Goal: Task Accomplishment & Management: Manage account settings

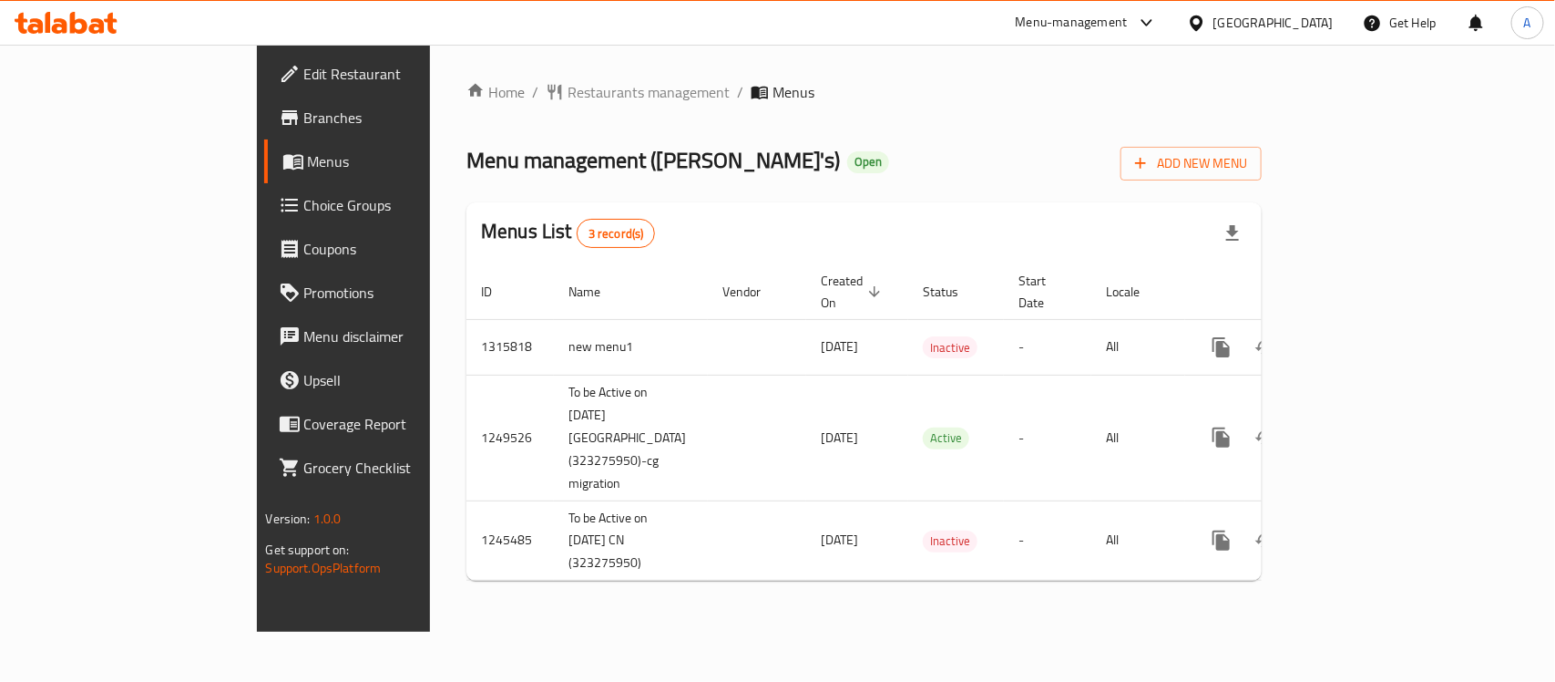
click at [430, 593] on div "Home / Restaurants management / Menus Menu management ( Willy's ) Open Add New …" at bounding box center [864, 338] width 868 height 587
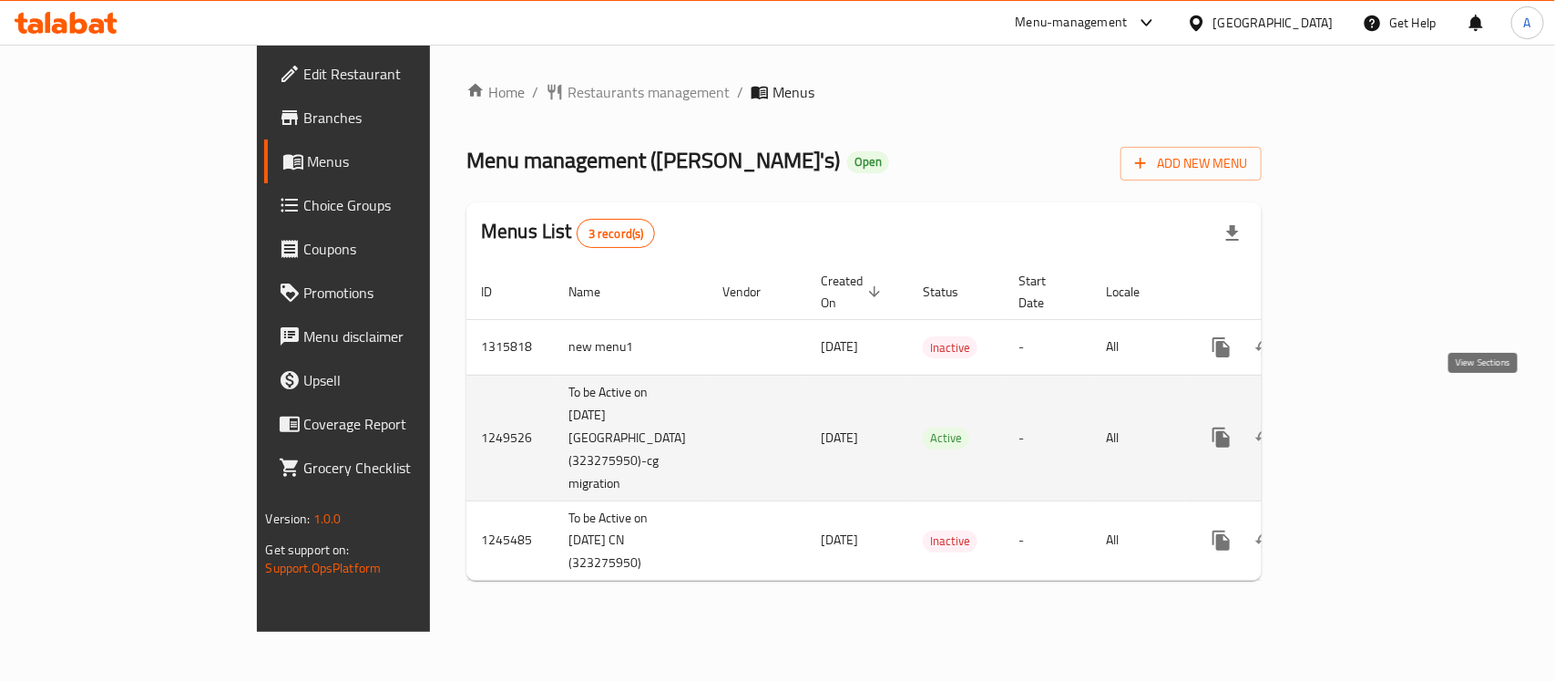
click at [1375, 416] on link "enhanced table" at bounding box center [1353, 438] width 44 height 44
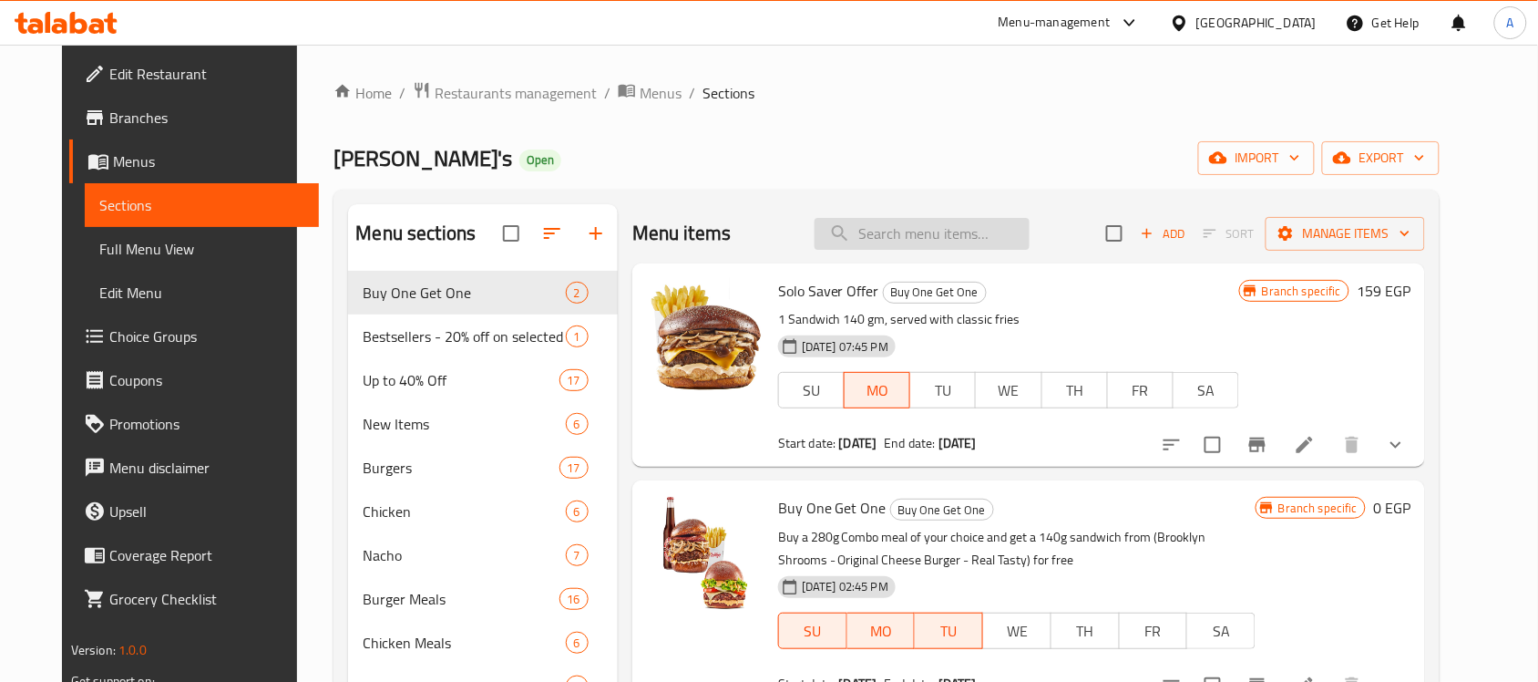
click at [879, 243] on input "search" at bounding box center [922, 234] width 215 height 32
paste input "Max 200g"
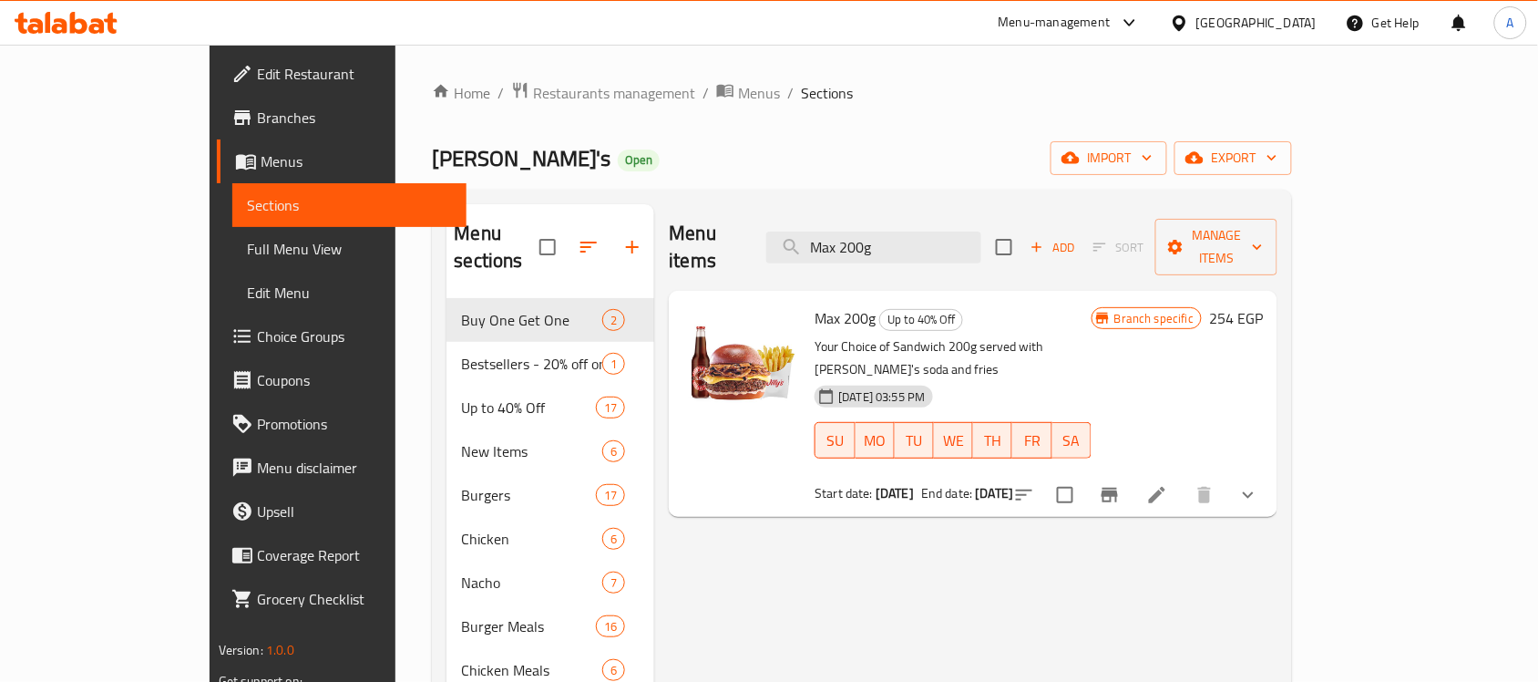
type input "Max 200g"
click at [1028, 499] on div "Menu items Max 200g Add Sort Manage items Max 200g Up to 40% Off Your Choice of…" at bounding box center [965, 560] width 623 height 713
click at [743, 520] on div "Menu items Max 200g Add Sort Manage items Max 200g Up to 40% Off Your Choice of…" at bounding box center [965, 560] width 623 height 713
click at [1168, 484] on icon at bounding box center [1157, 495] width 22 height 22
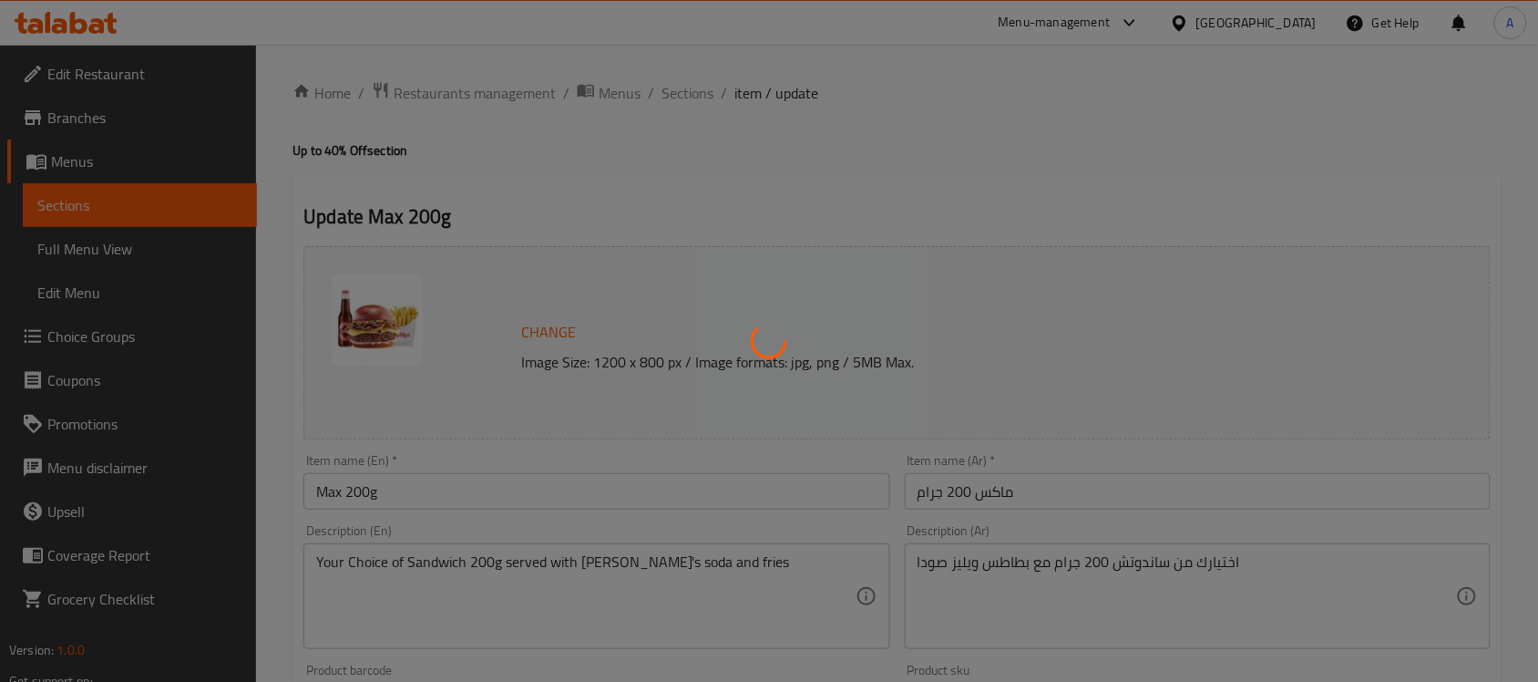
type input "إختيارك من الصودا"
type input "1"
type input "اختيارك من الساندويتش"
type input "1"
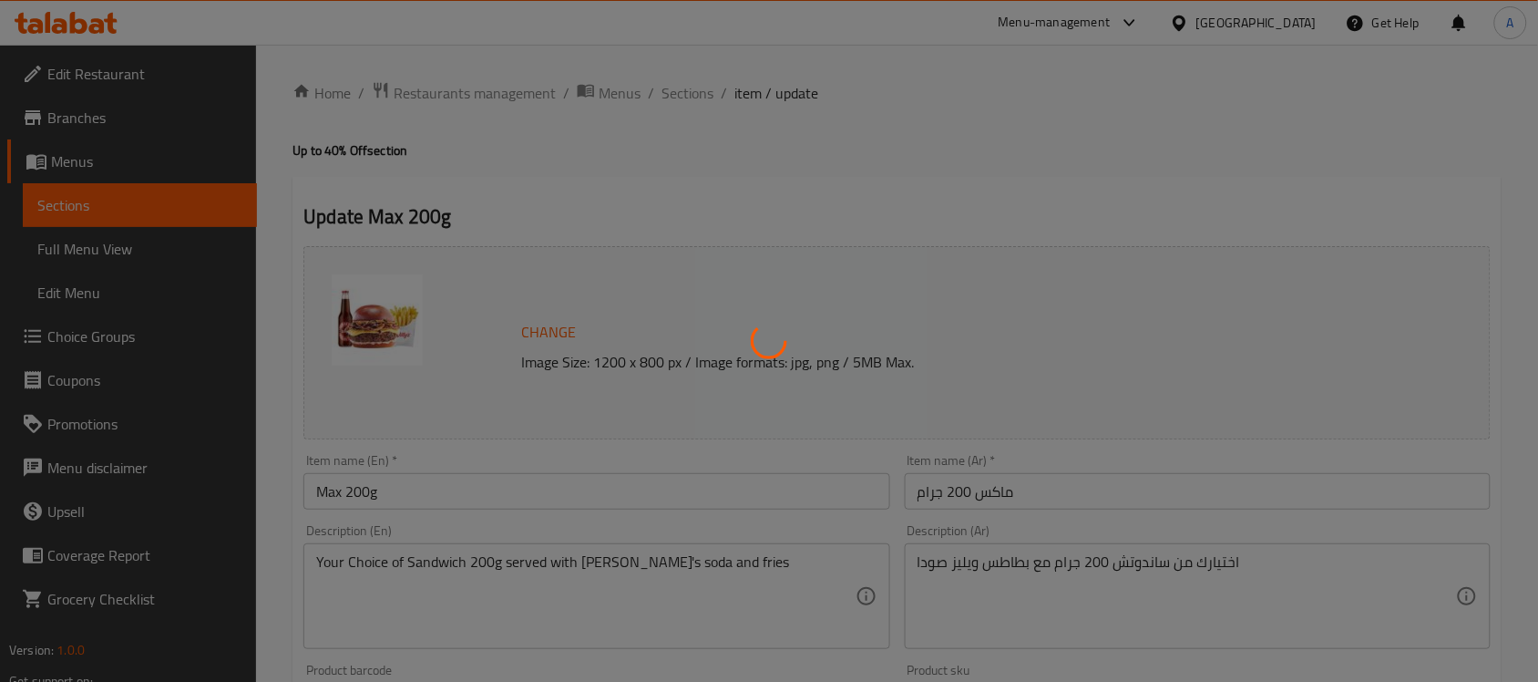
type input "1"
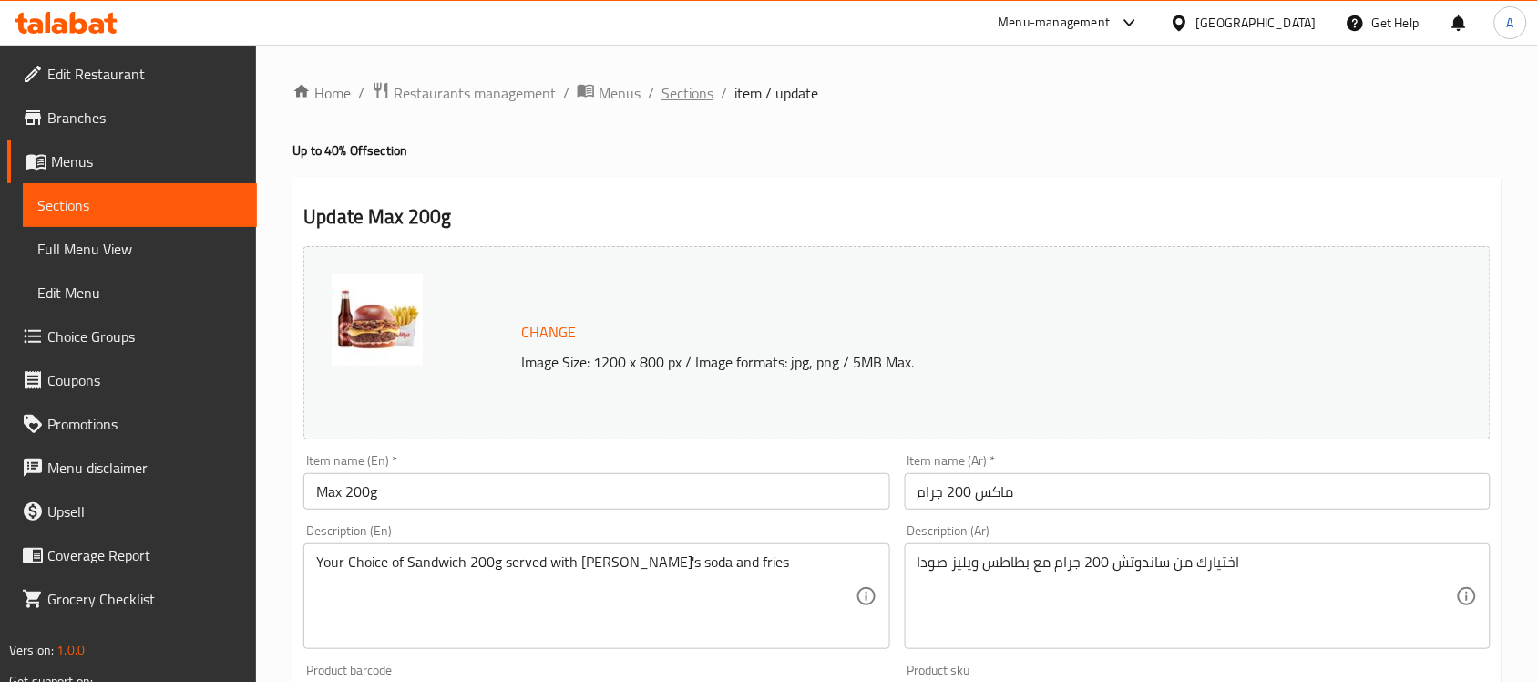
click at [694, 98] on span "Sections" at bounding box center [688, 93] width 52 height 22
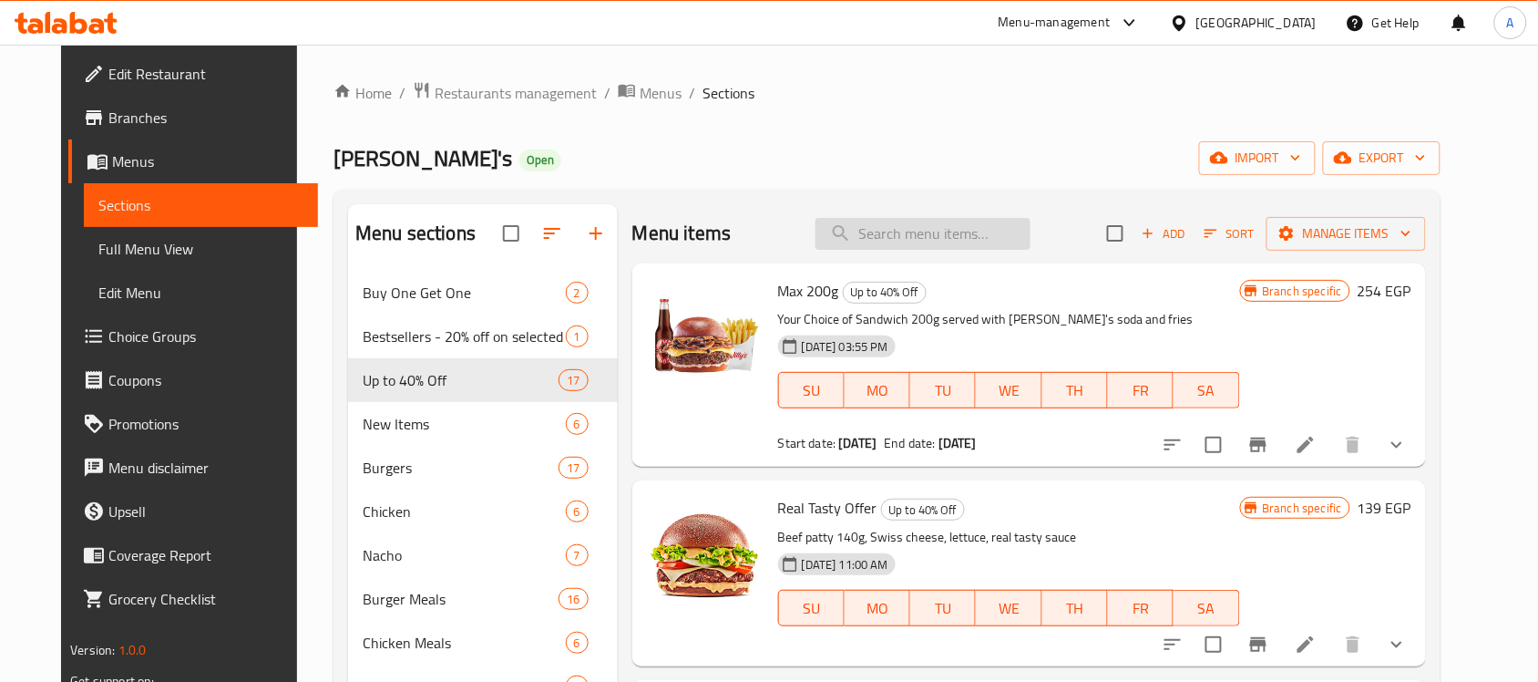
click at [913, 232] on input "search" at bounding box center [923, 234] width 215 height 32
paste input "702992"
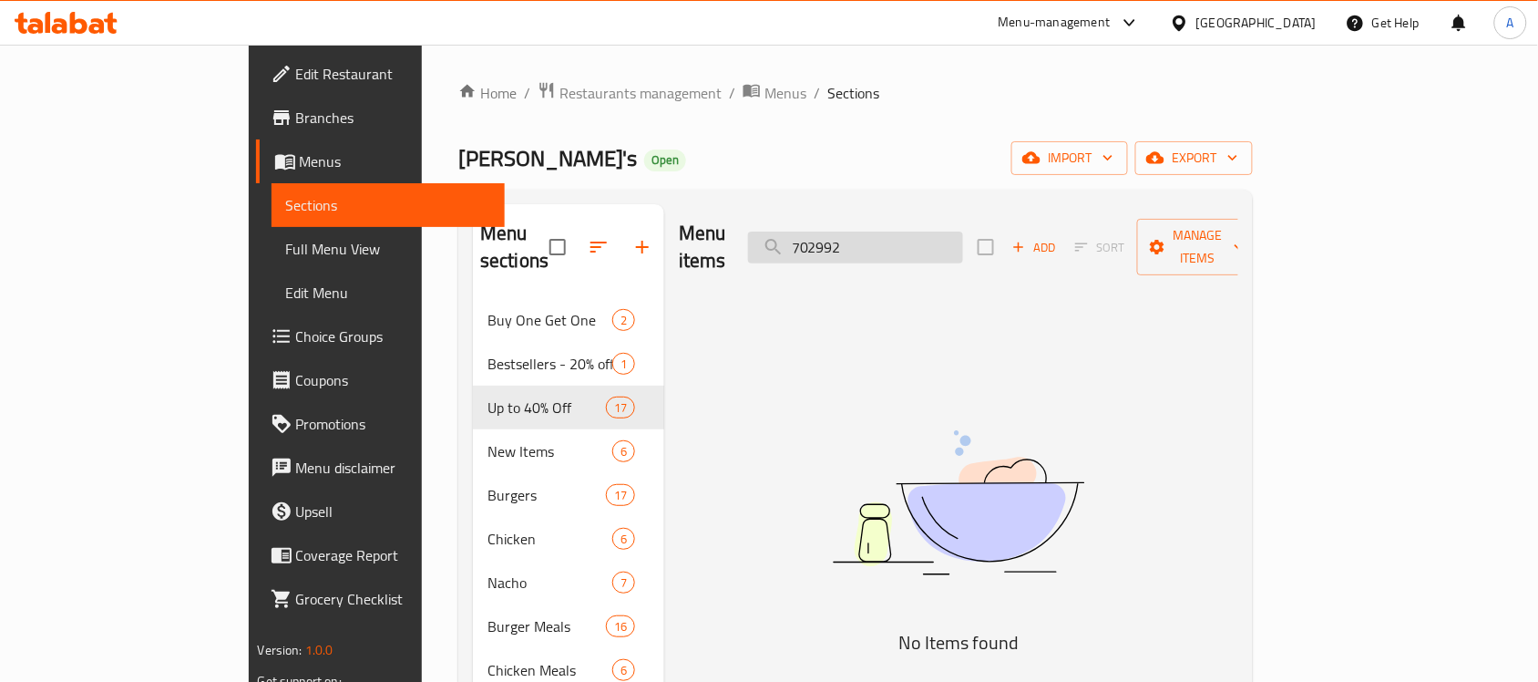
click at [957, 235] on input "702992" at bounding box center [855, 247] width 215 height 32
paste input "Max 200g"
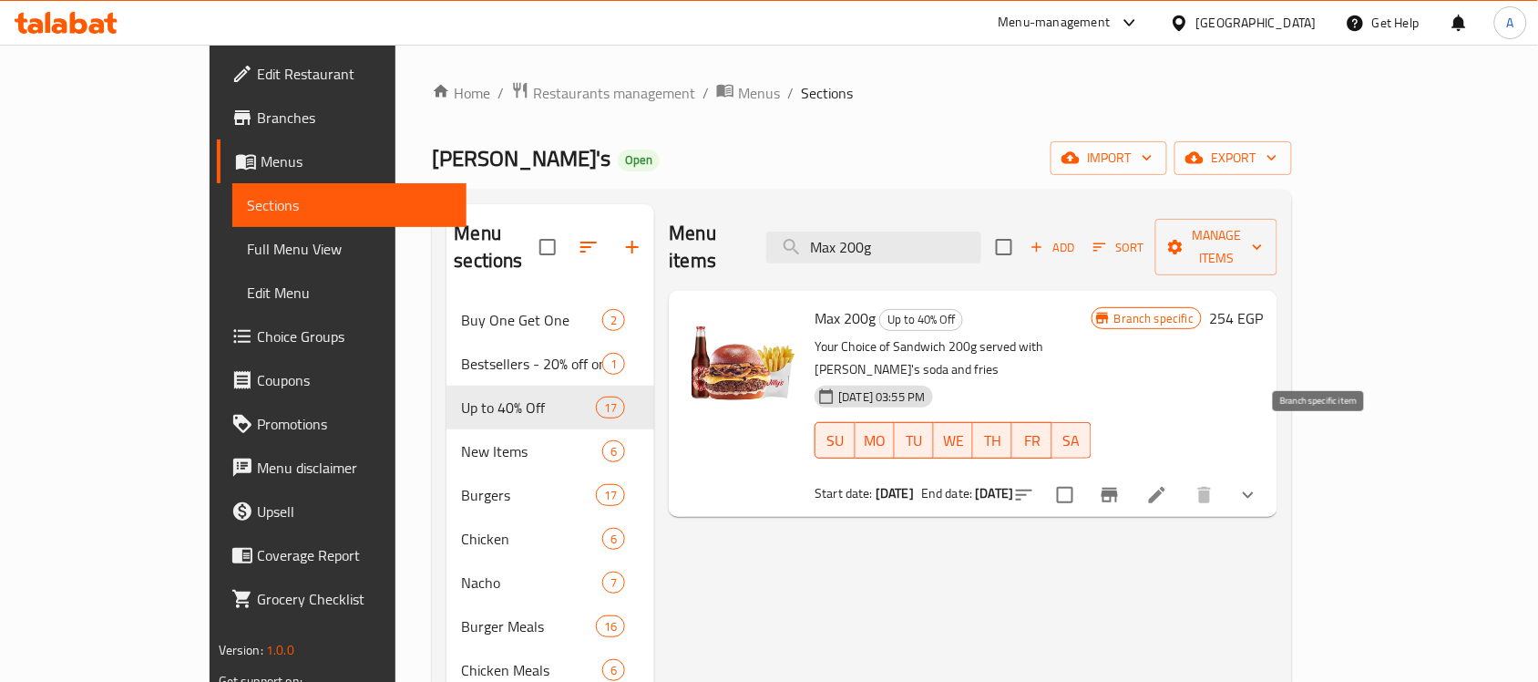
click at [1132, 473] on button "Branch-specific-item" at bounding box center [1110, 495] width 44 height 44
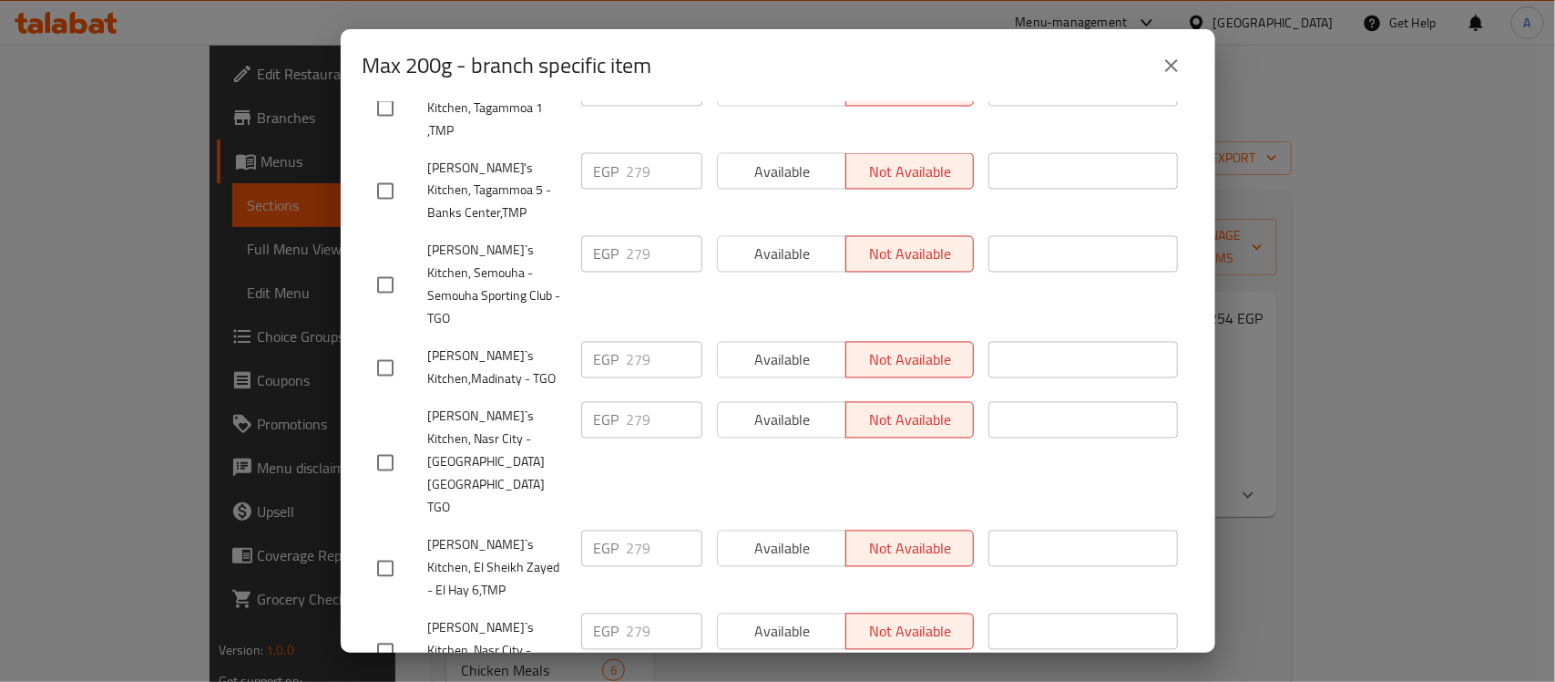
scroll to position [1587, 0]
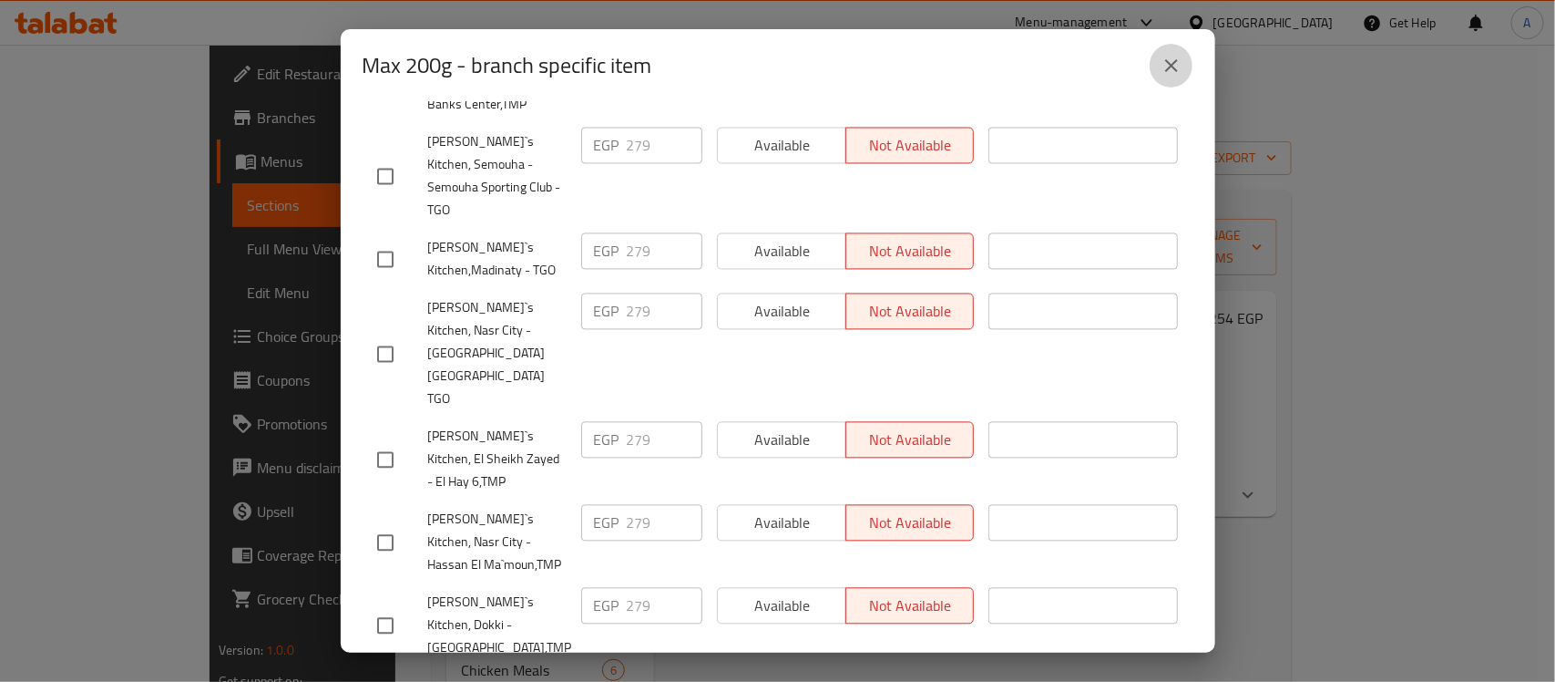
click at [1167, 65] on icon "close" at bounding box center [1172, 66] width 22 height 22
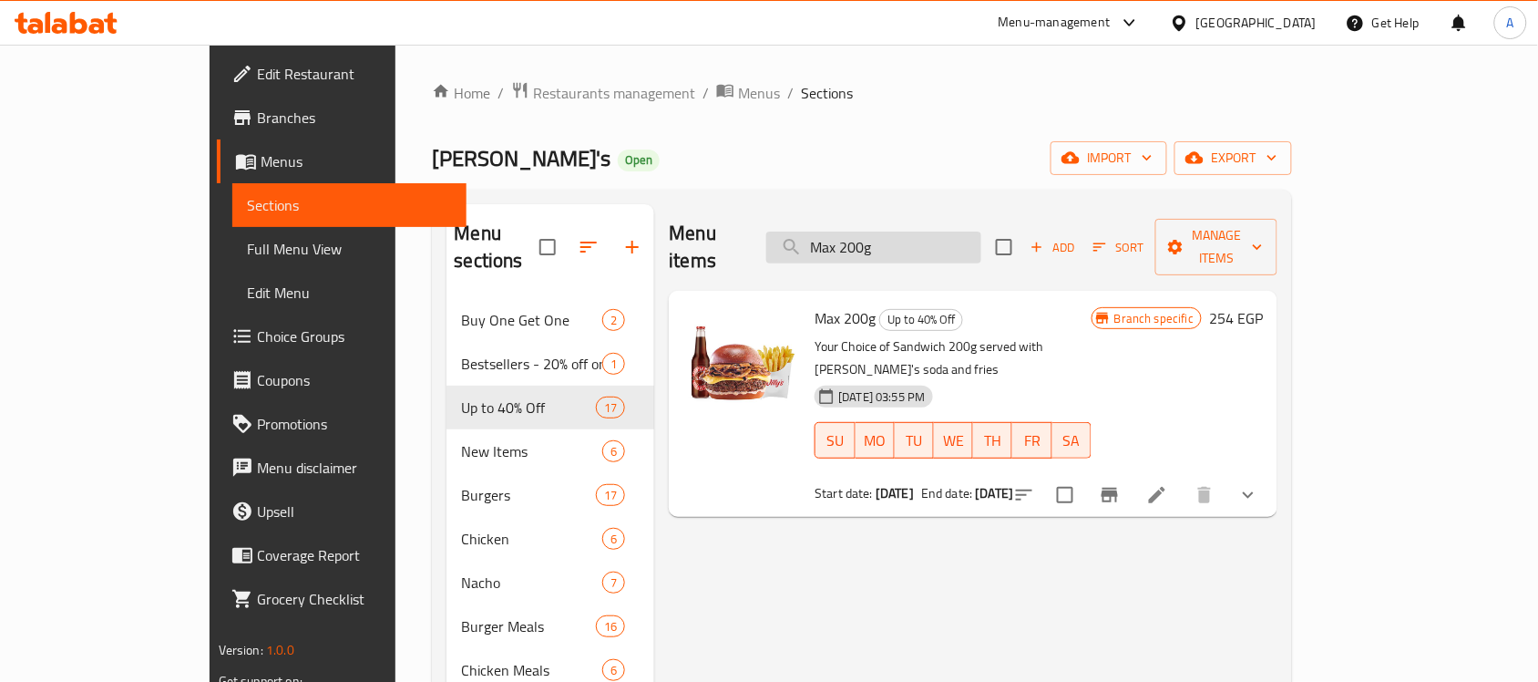
click at [922, 231] on input "Max 200g" at bounding box center [873, 247] width 215 height 32
paste input "DOUBLE DOUBLE"
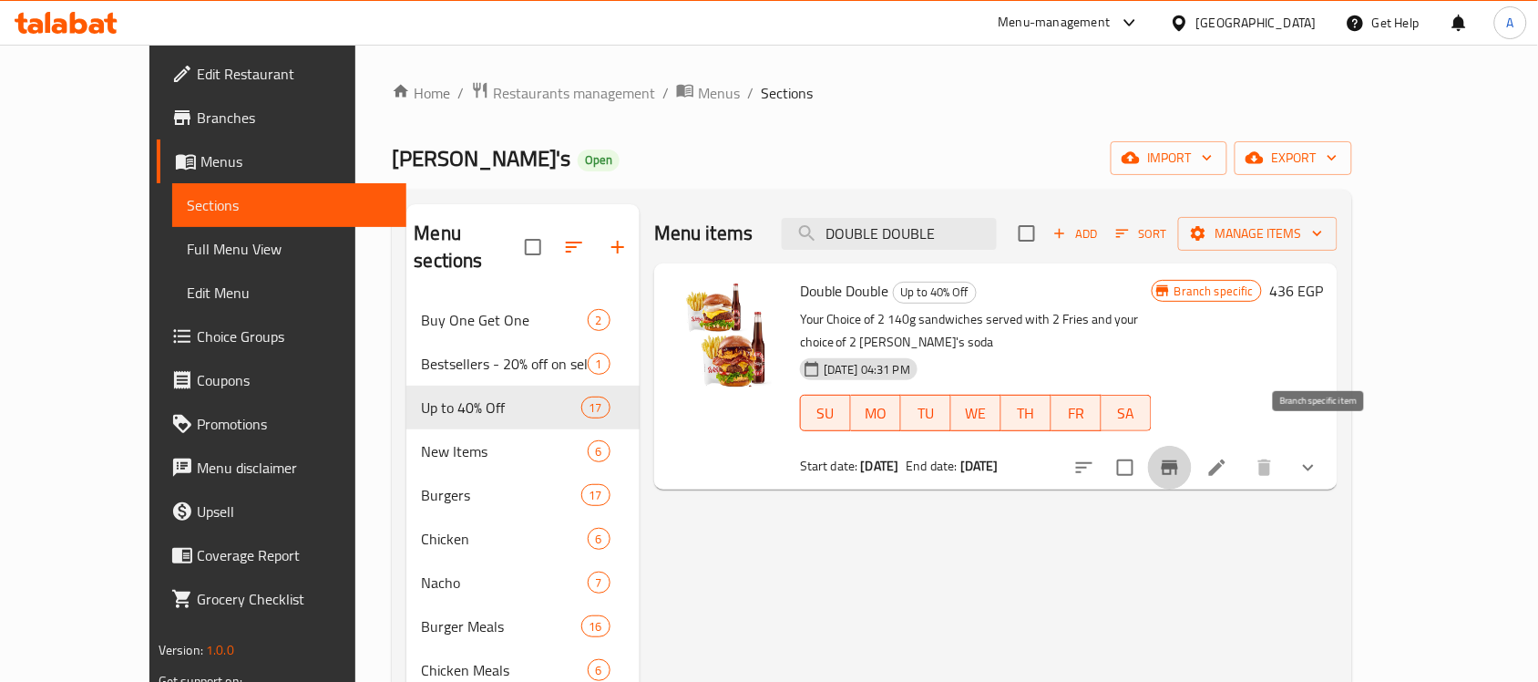
click at [1181, 457] on icon "Branch-specific-item" at bounding box center [1170, 468] width 22 height 22
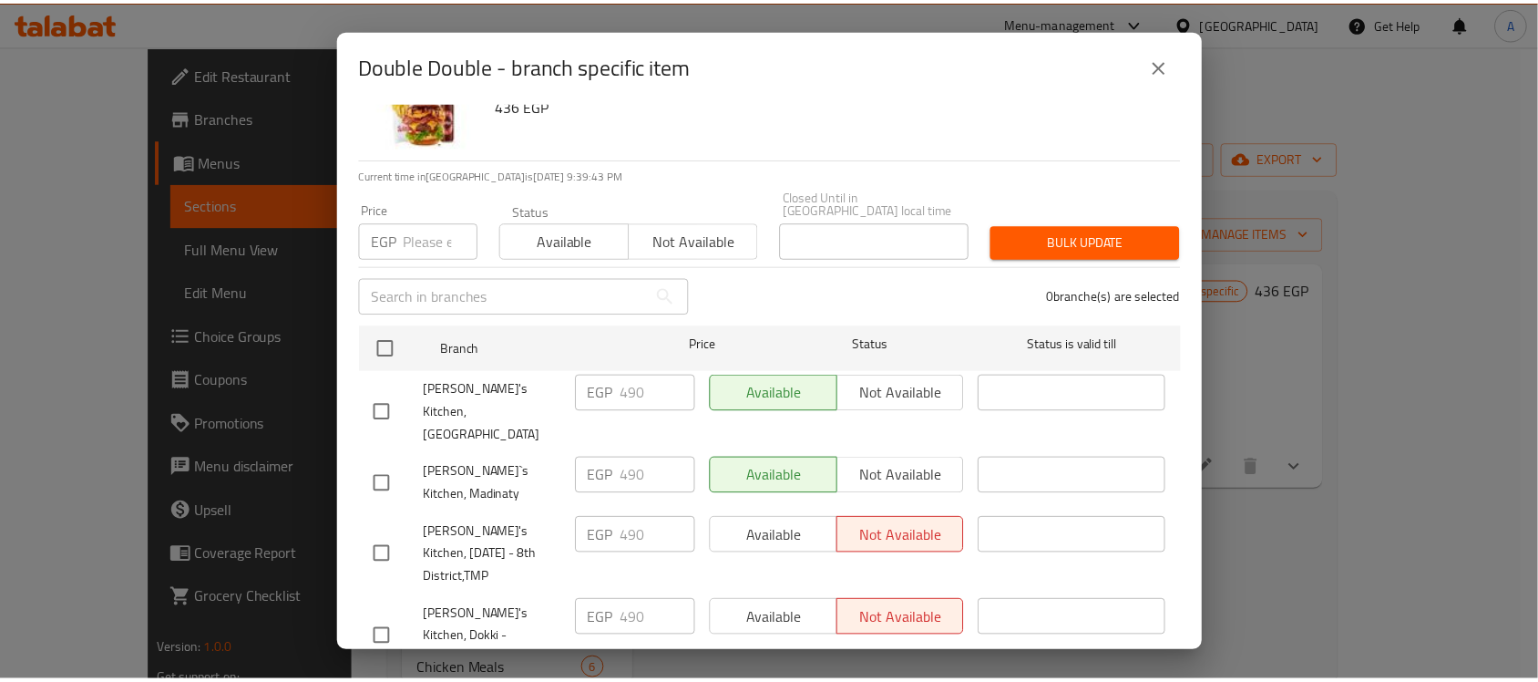
scroll to position [114, 0]
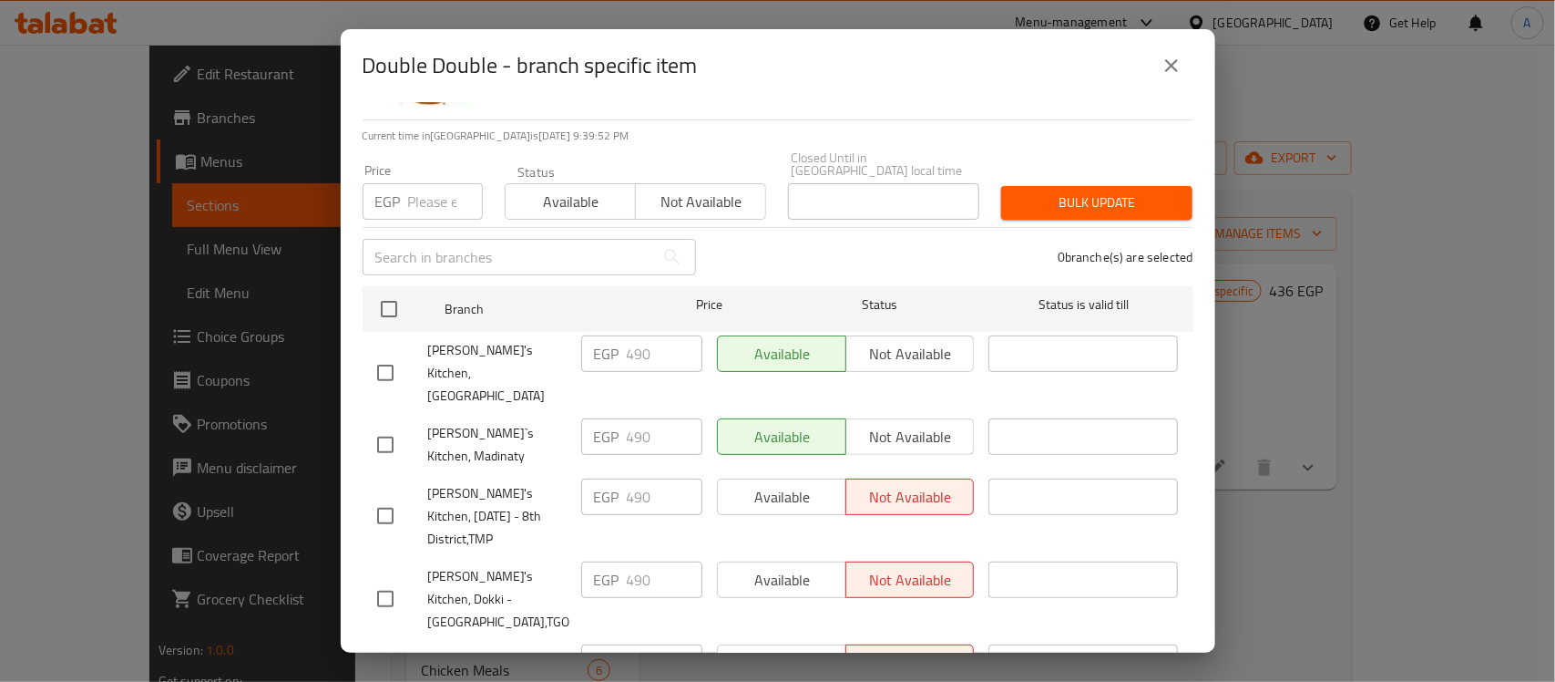
click at [1177, 60] on icon "close" at bounding box center [1172, 66] width 22 height 22
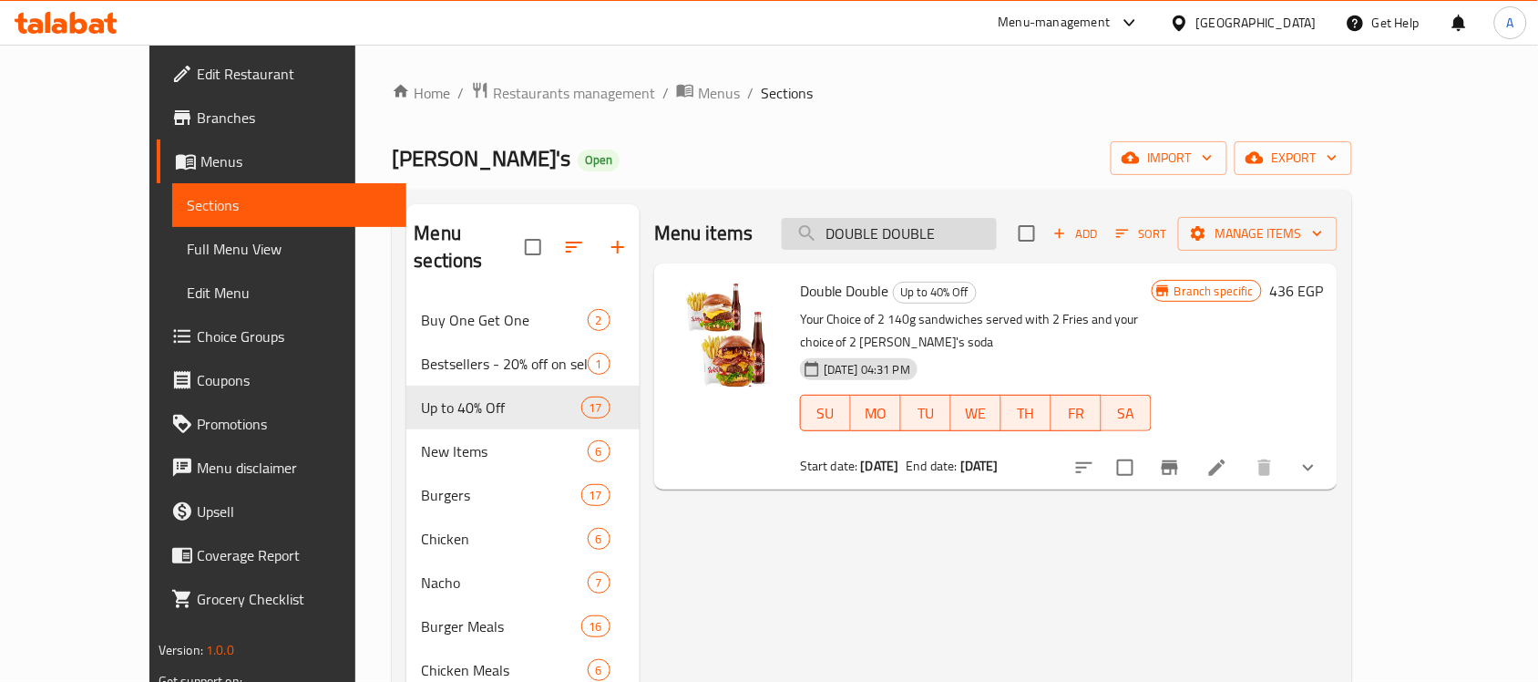
click at [989, 234] on input "DOUBLE DOUBLE" at bounding box center [889, 234] width 215 height 32
paste input "TRIPLE FLASH"
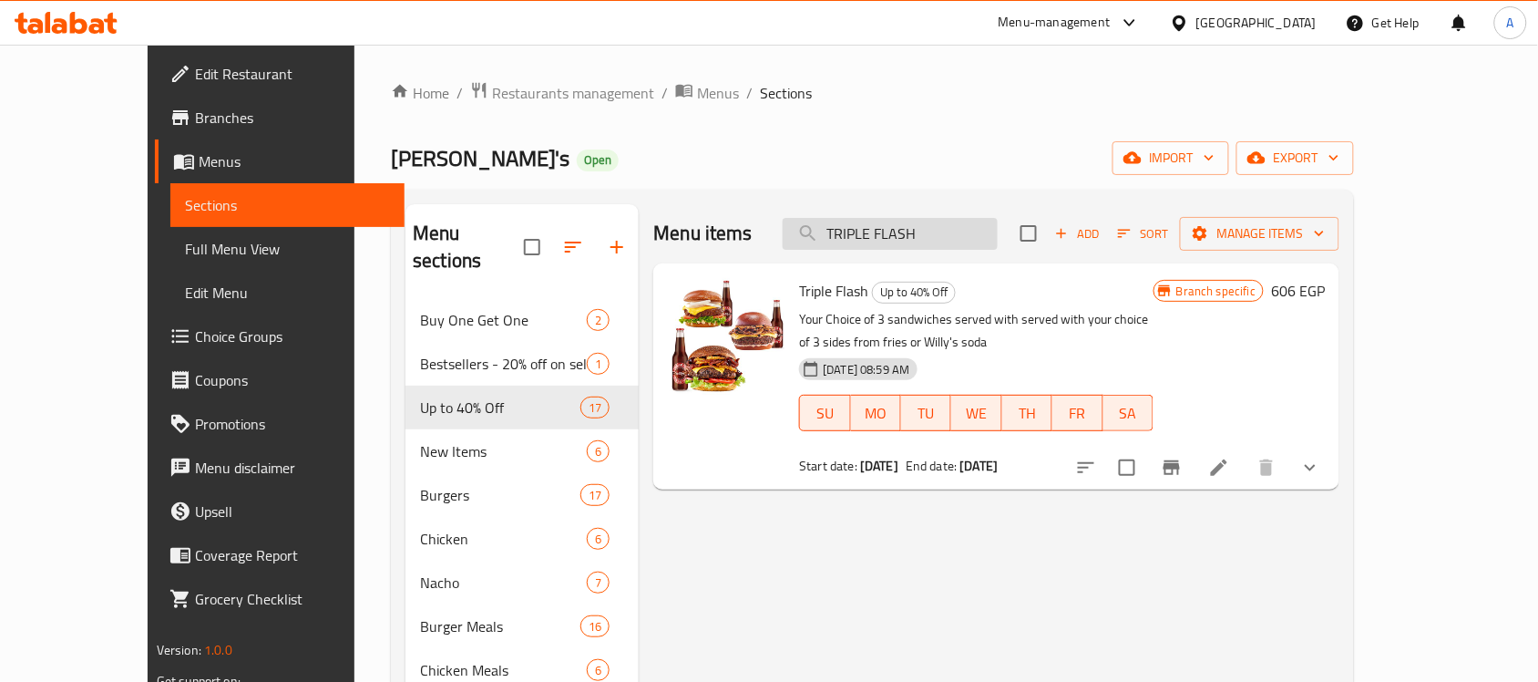
click at [989, 234] on input "TRIPLE FLASH" at bounding box center [890, 234] width 215 height 32
paste input "search"
click at [1194, 457] on button "Branch-specific-item" at bounding box center [1172, 468] width 44 height 44
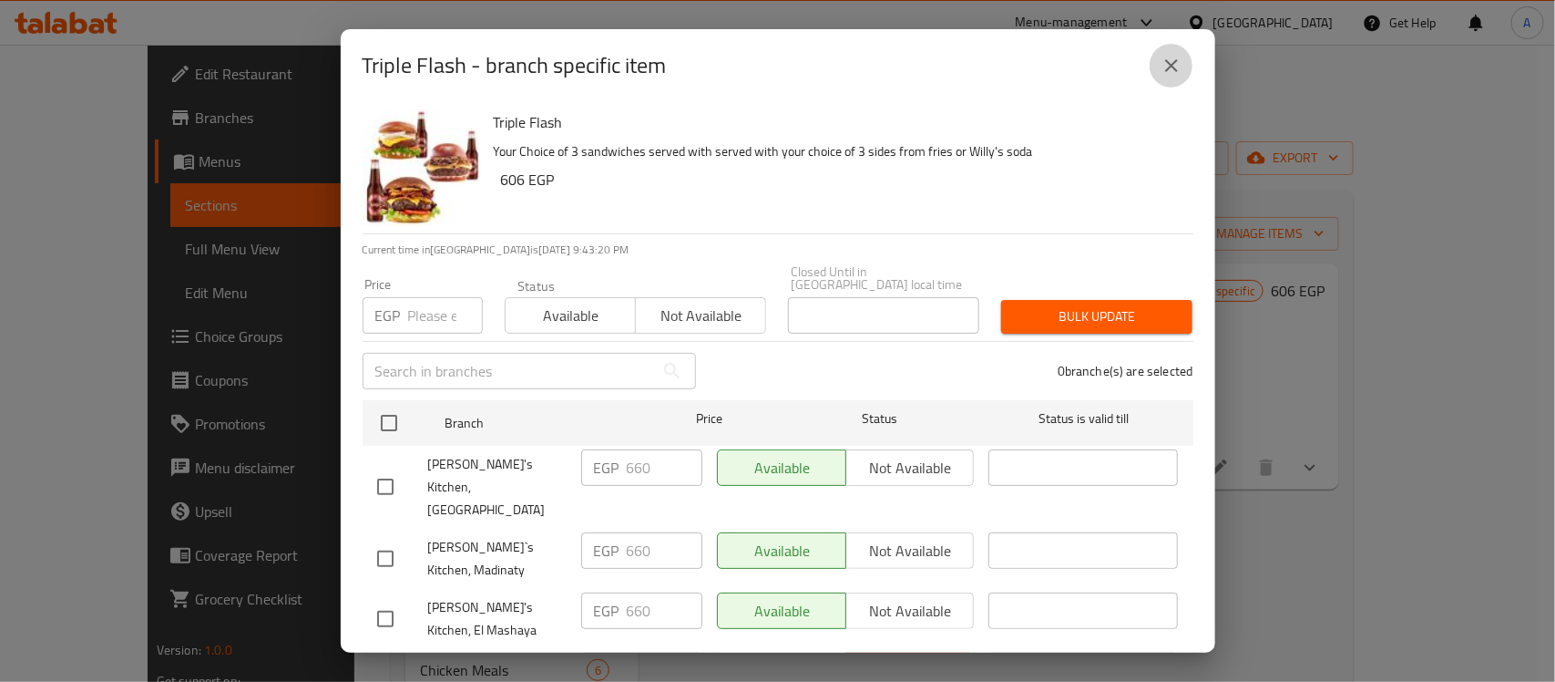
click at [1178, 70] on icon "close" at bounding box center [1172, 66] width 22 height 22
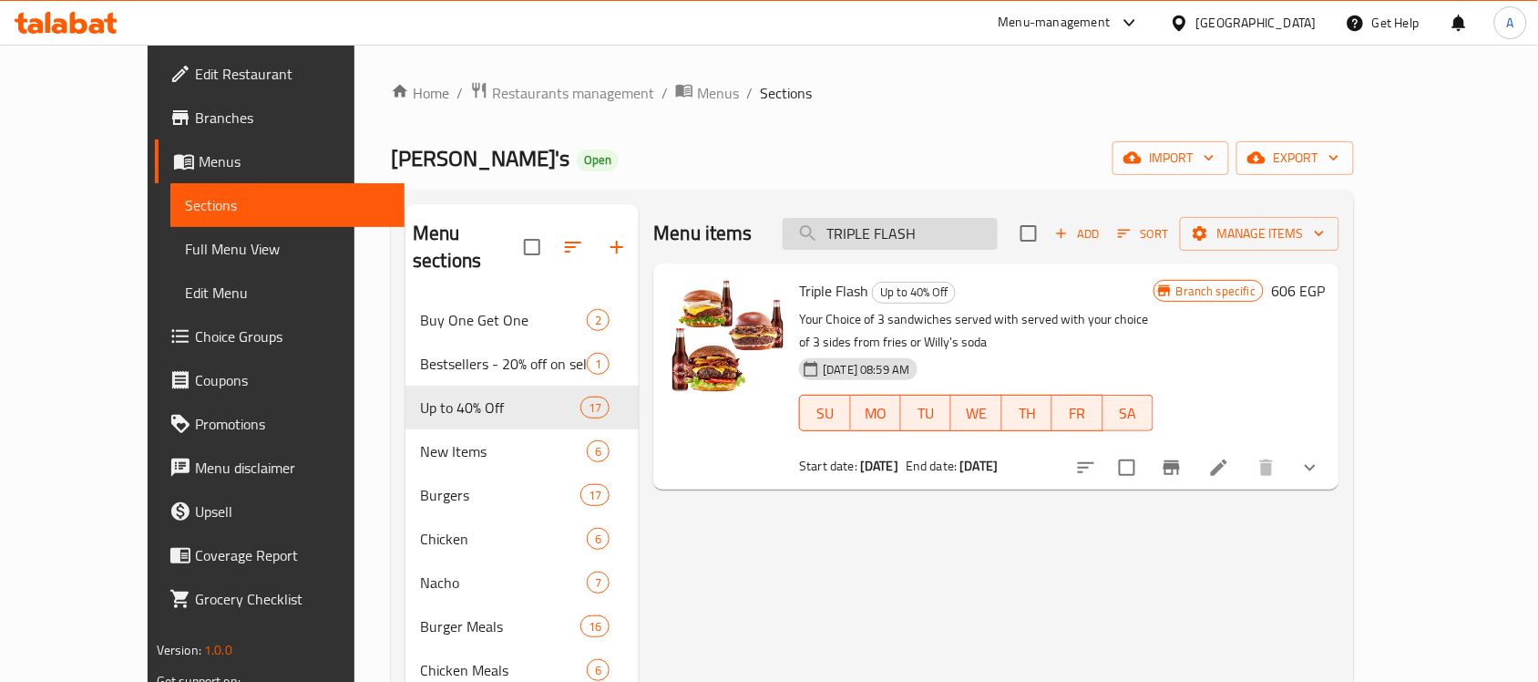
click at [967, 237] on input "TRIPLE FLASH" at bounding box center [890, 234] width 215 height 32
paste input "HE 4X BUCKET"
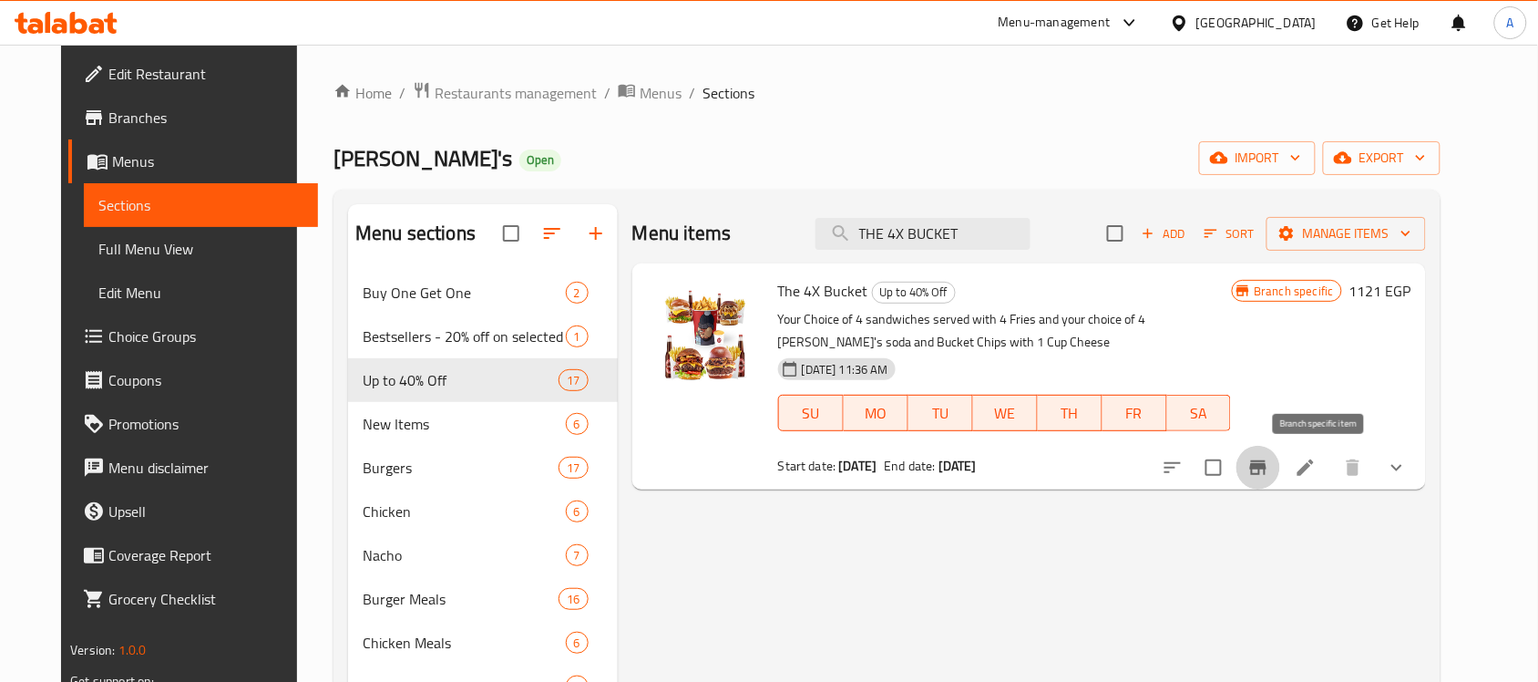
click at [1269, 465] on icon "Branch-specific-item" at bounding box center [1258, 468] width 22 height 22
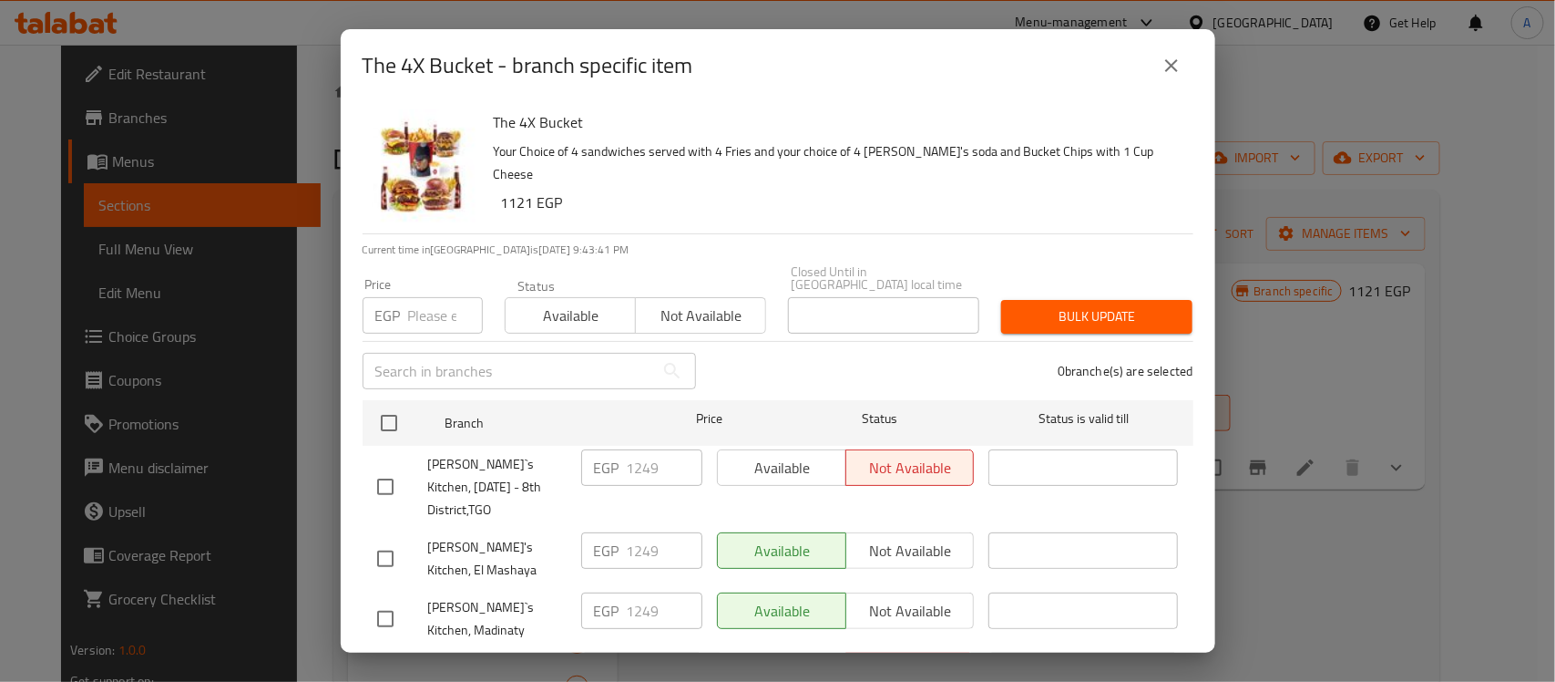
click at [618, 449] on div "EGP 1249 ​" at bounding box center [641, 467] width 121 height 36
drag, startPoint x: 1165, startPoint y: 70, endPoint x: 990, endPoint y: 237, distance: 241.0
click at [1165, 70] on icon "close" at bounding box center [1172, 66] width 22 height 22
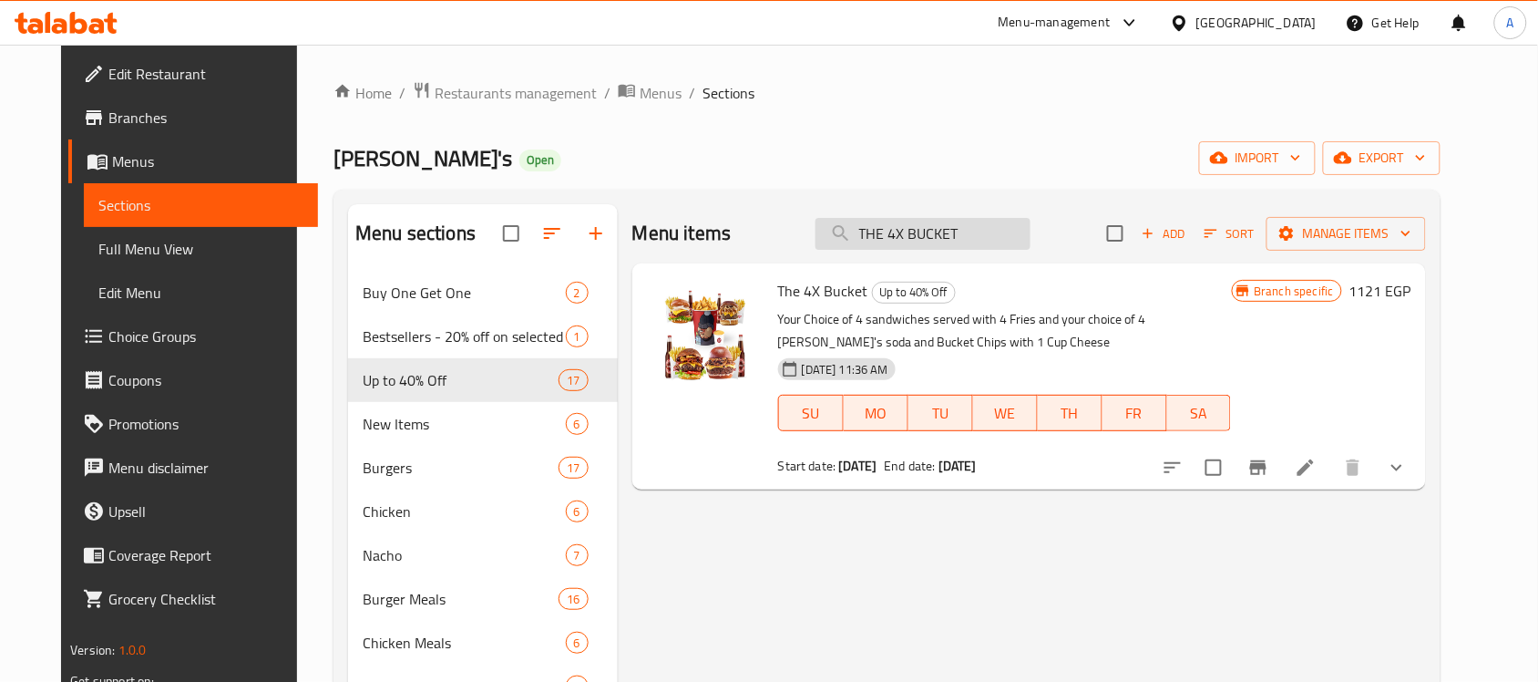
click at [1004, 221] on input "THE 4X BUCKET" at bounding box center [923, 234] width 215 height 32
paste input "Real Tasty Offer"
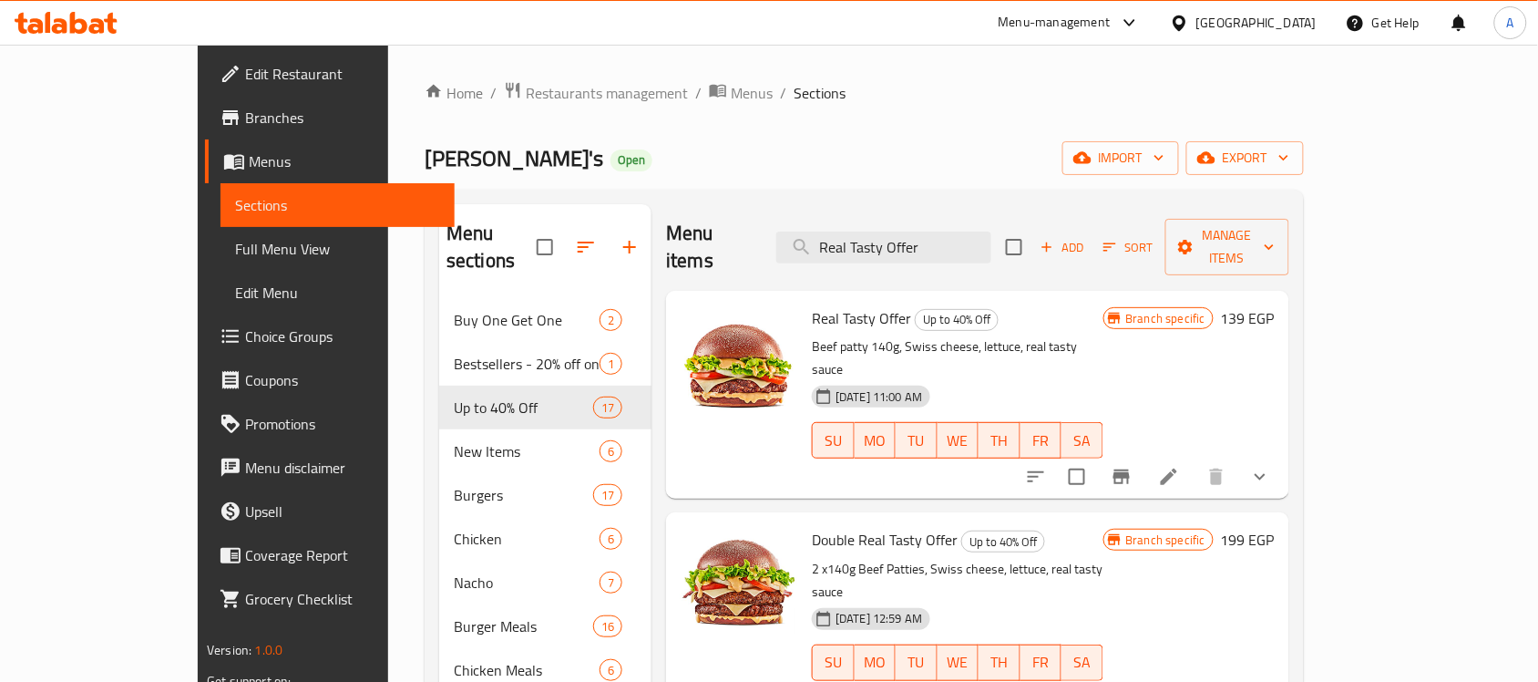
type input "Real Tasty Offer"
click at [1036, 305] on h6 "Real Tasty Offer Up to 40% Off" at bounding box center [957, 318] width 291 height 26
click at [1133, 466] on icon "Branch-specific-item" at bounding box center [1122, 477] width 22 height 22
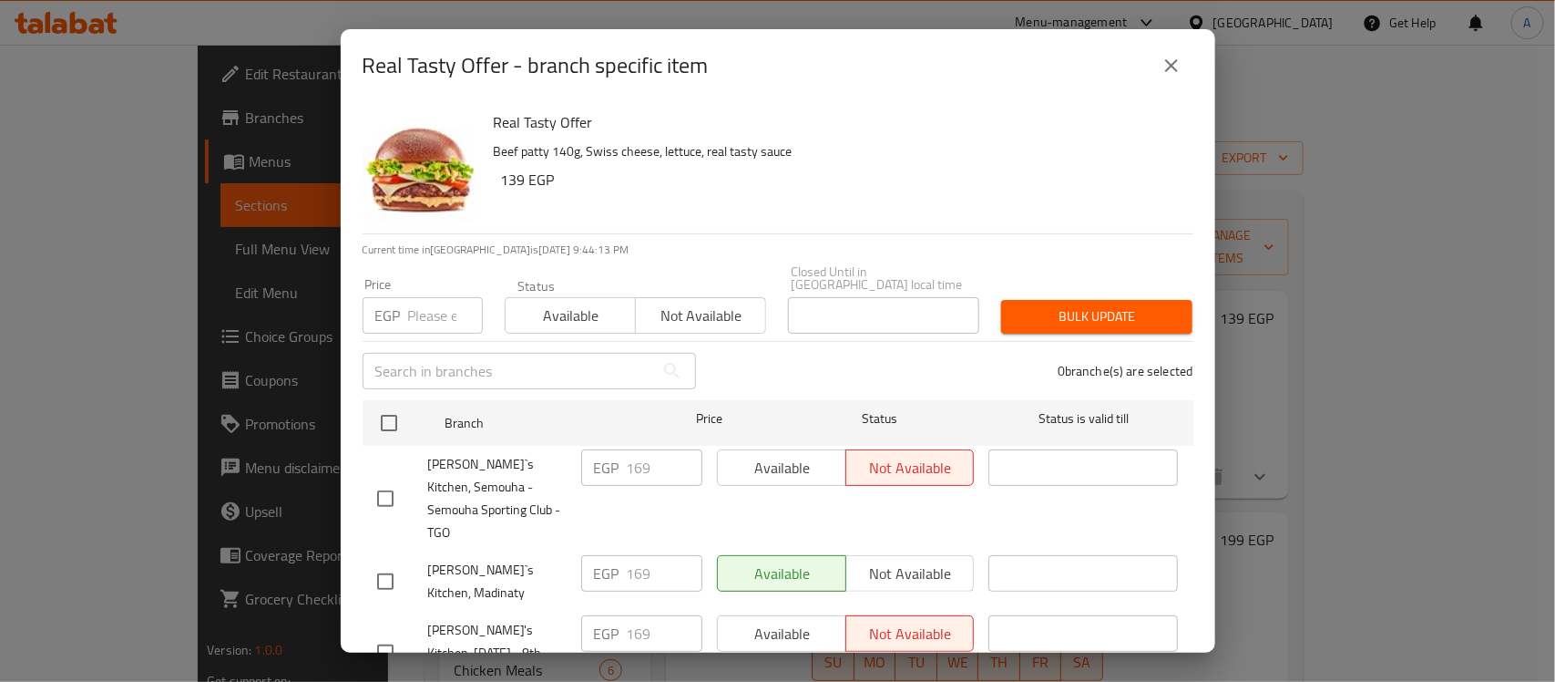
click at [1173, 67] on icon "close" at bounding box center [1171, 65] width 13 height 13
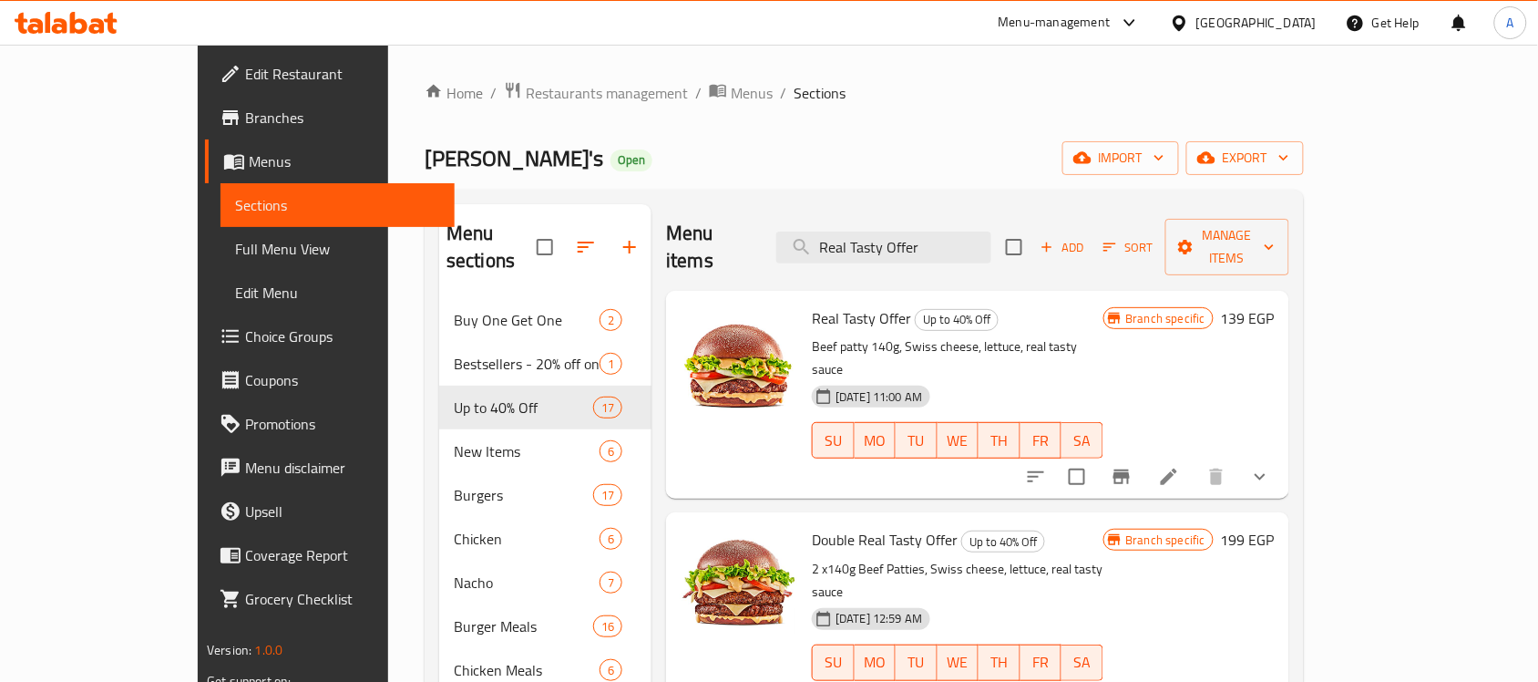
click at [884, 558] on p "2 x140g Beef Patties, Swiss cheese, lettuce, real tasty sauce" at bounding box center [957, 581] width 291 height 46
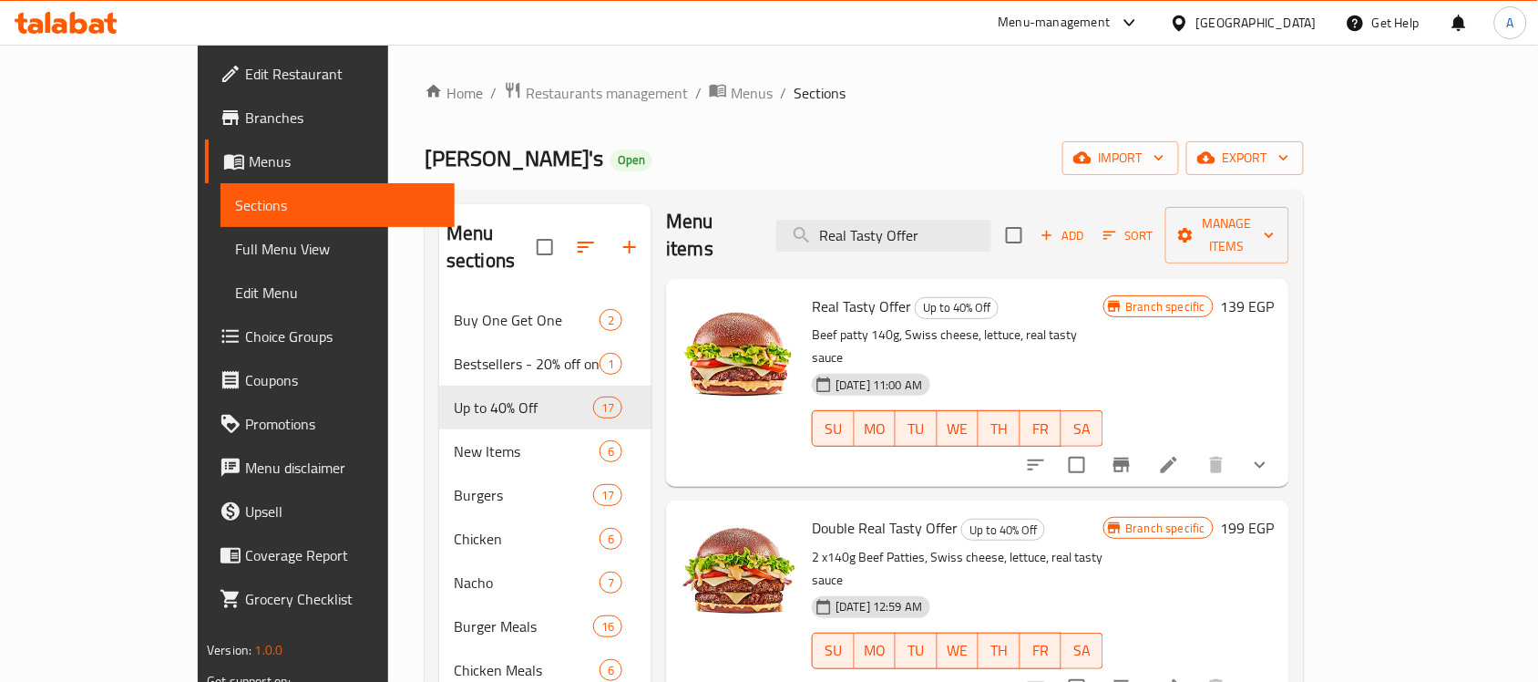
scroll to position [258, 0]
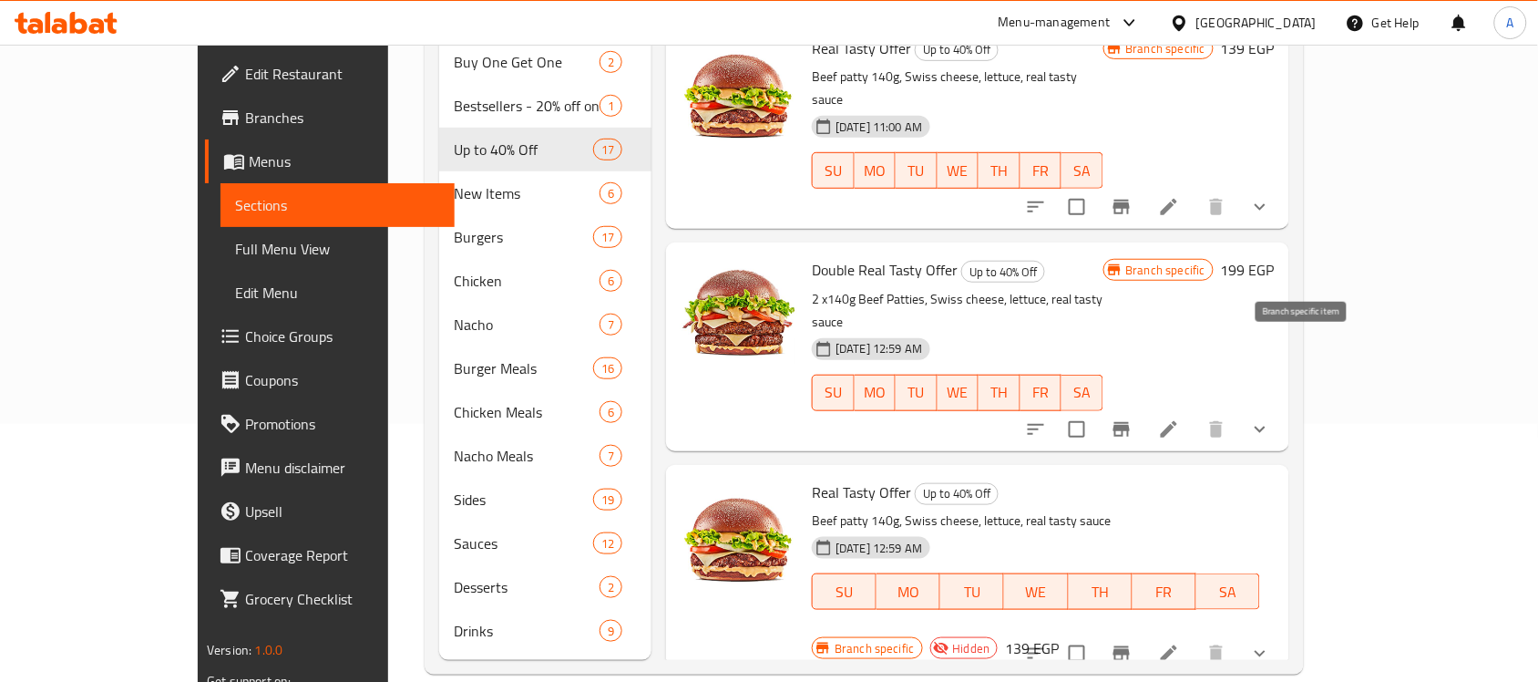
click at [1130, 422] on icon "Branch-specific-item" at bounding box center [1121, 429] width 16 height 15
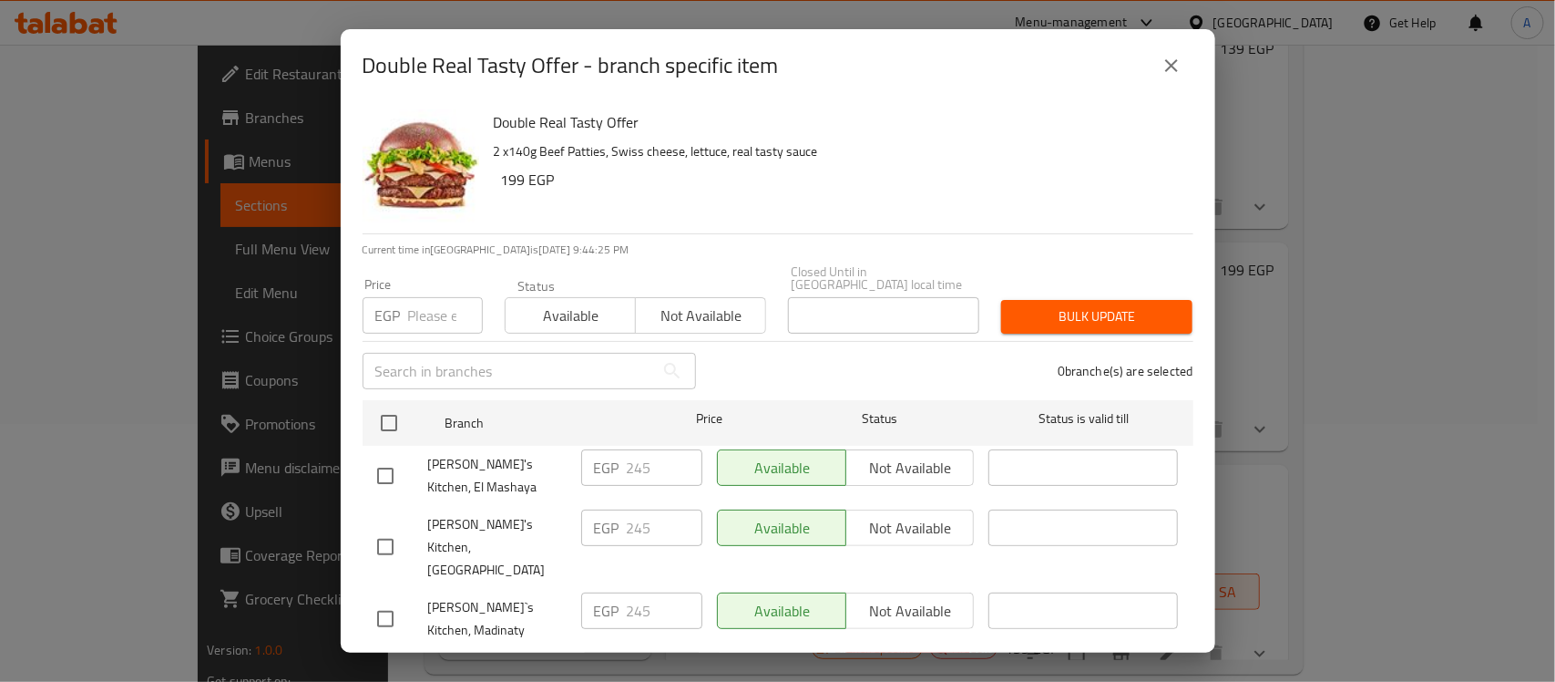
click at [785, 374] on div "0 branche(s) are selected" at bounding box center [956, 371] width 498 height 66
click at [1168, 59] on icon "close" at bounding box center [1172, 66] width 22 height 22
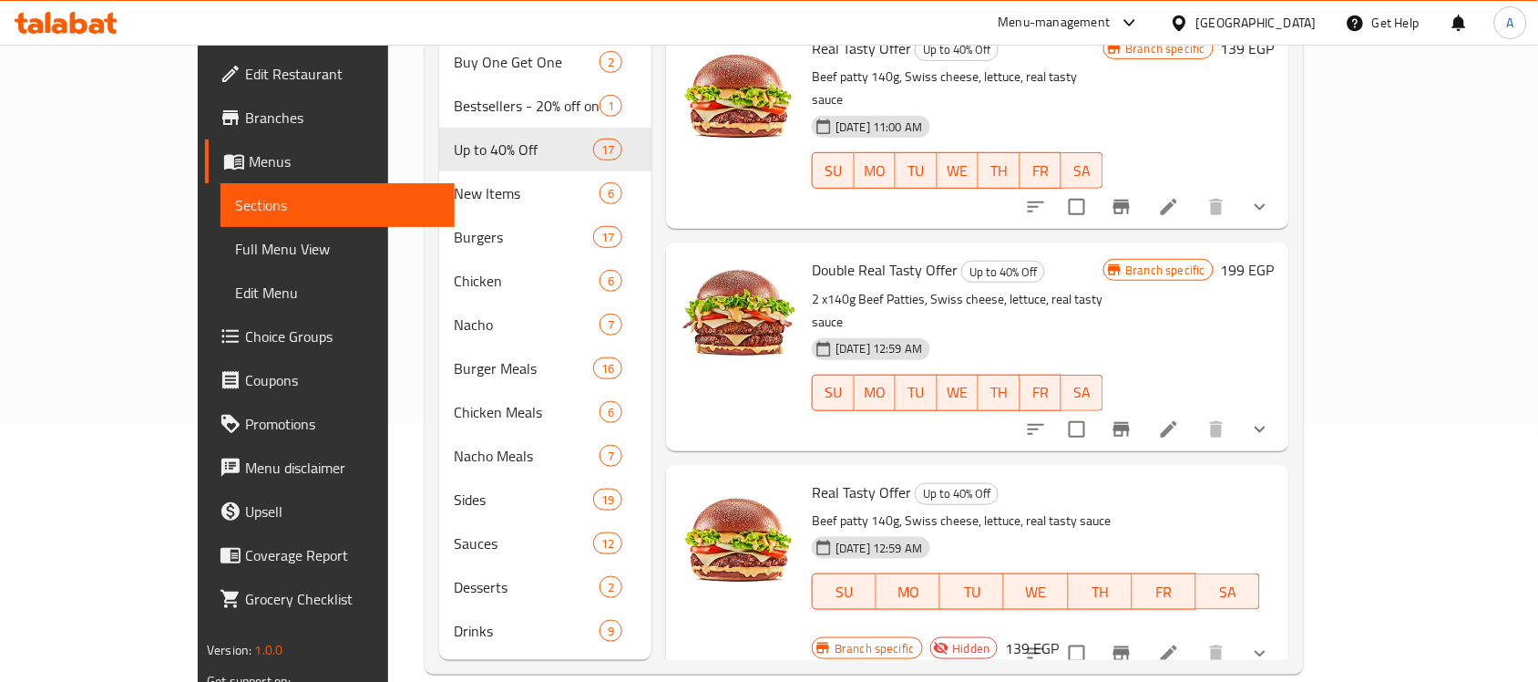
click at [1004, 509] on p "Beef patty 140g, Swiss cheese, lettuce, real tasty sauce" at bounding box center [1036, 520] width 448 height 23
click at [1012, 379] on span "TH" at bounding box center [999, 392] width 26 height 26
type button "4"
click at [1063, 529] on div "[DATE] 12:59 AM SU MO TU WE TH FR SA" at bounding box center [1036, 578] width 463 height 98
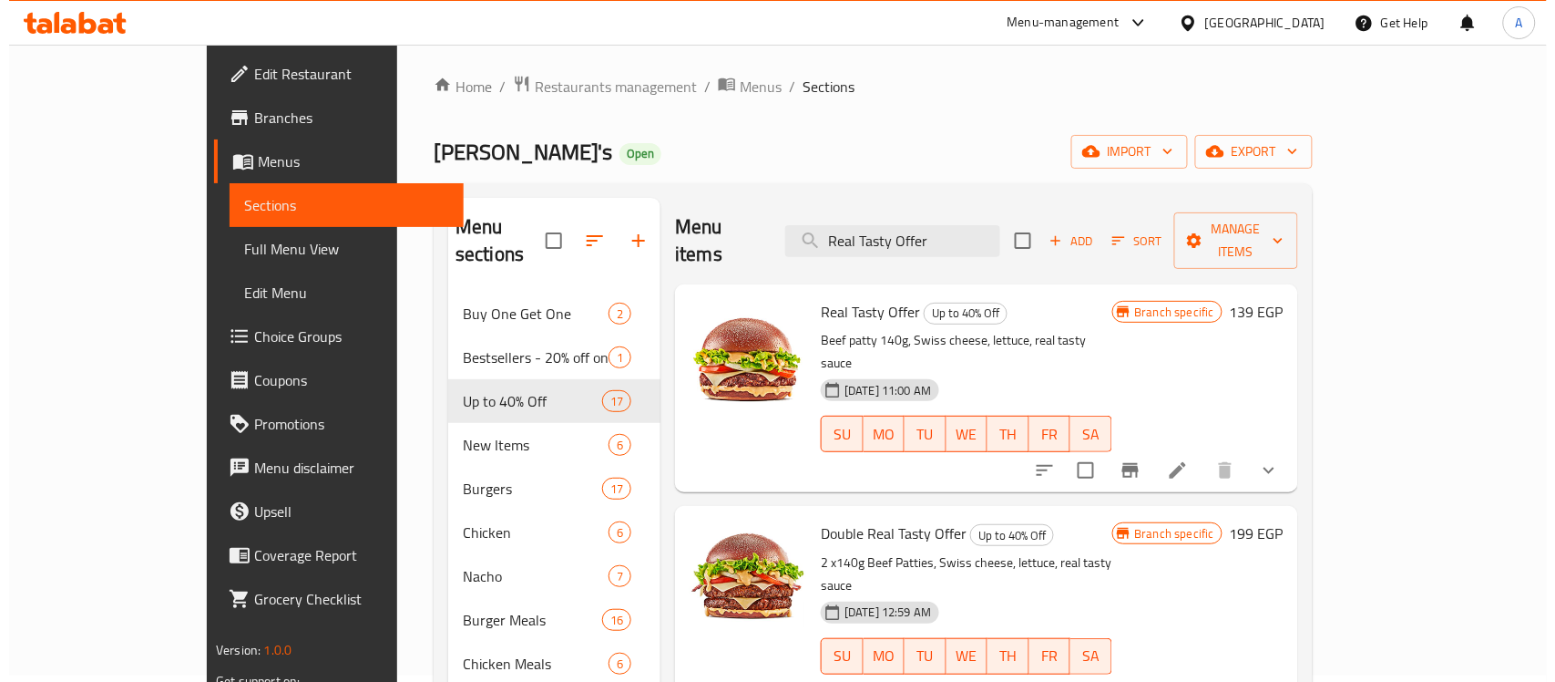
scroll to position [0, 0]
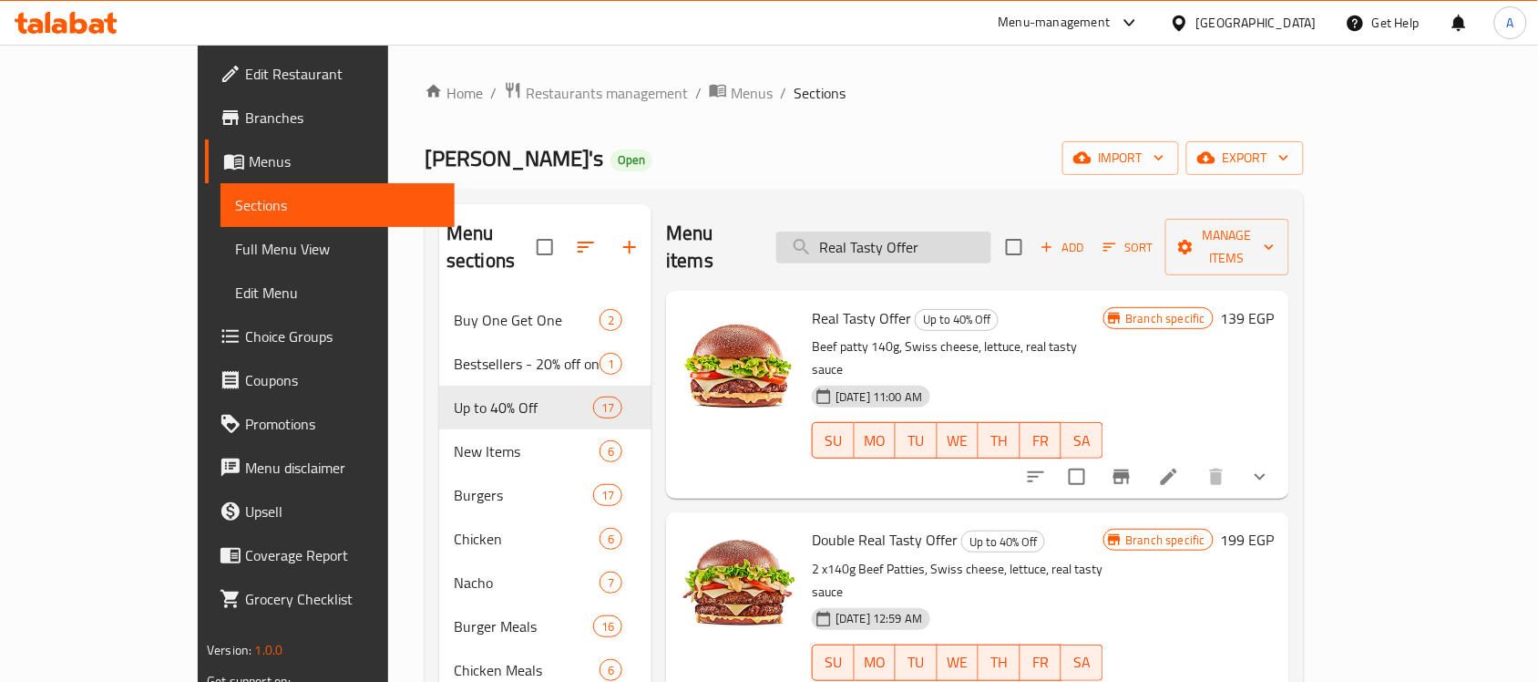
click at [980, 233] on input "Real Tasty Offer" at bounding box center [883, 247] width 215 height 32
paste input "Meal"
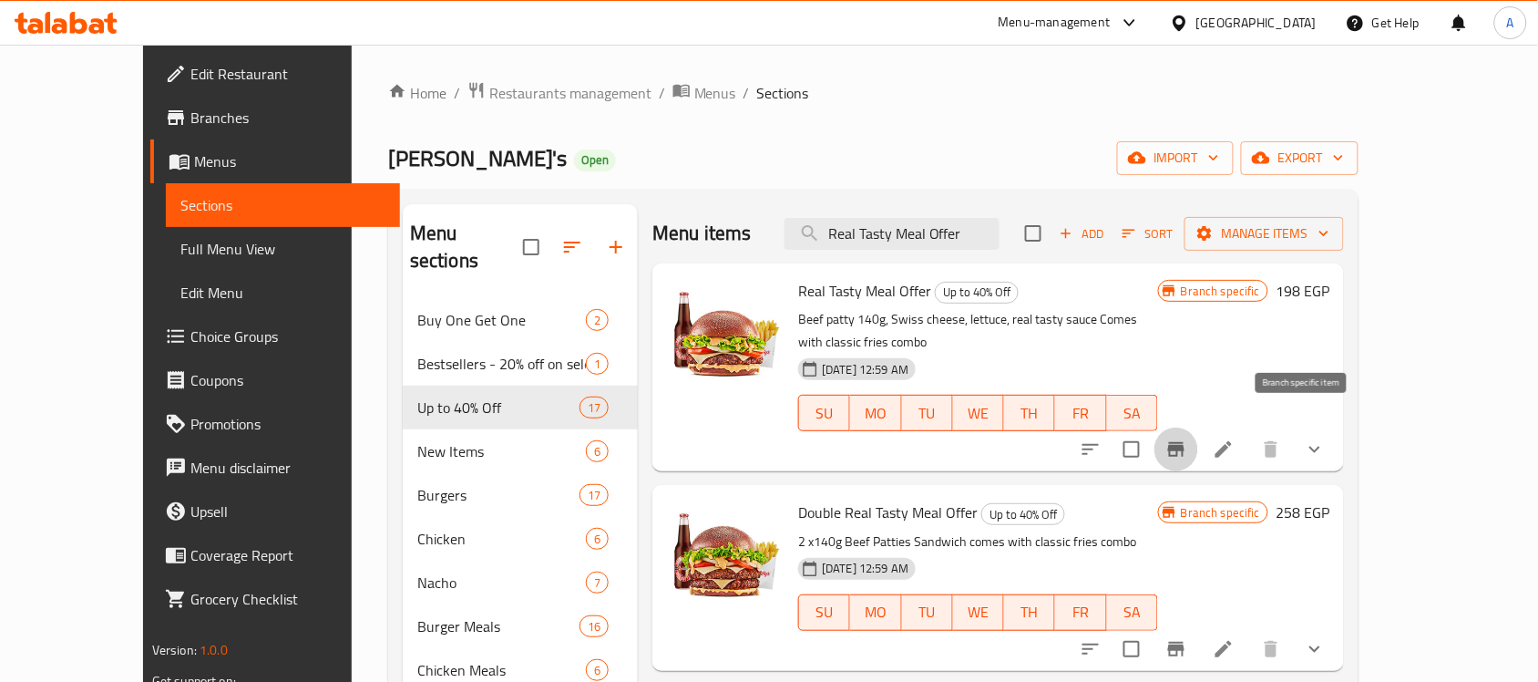
click at [1185, 442] on icon "Branch-specific-item" at bounding box center [1176, 449] width 16 height 15
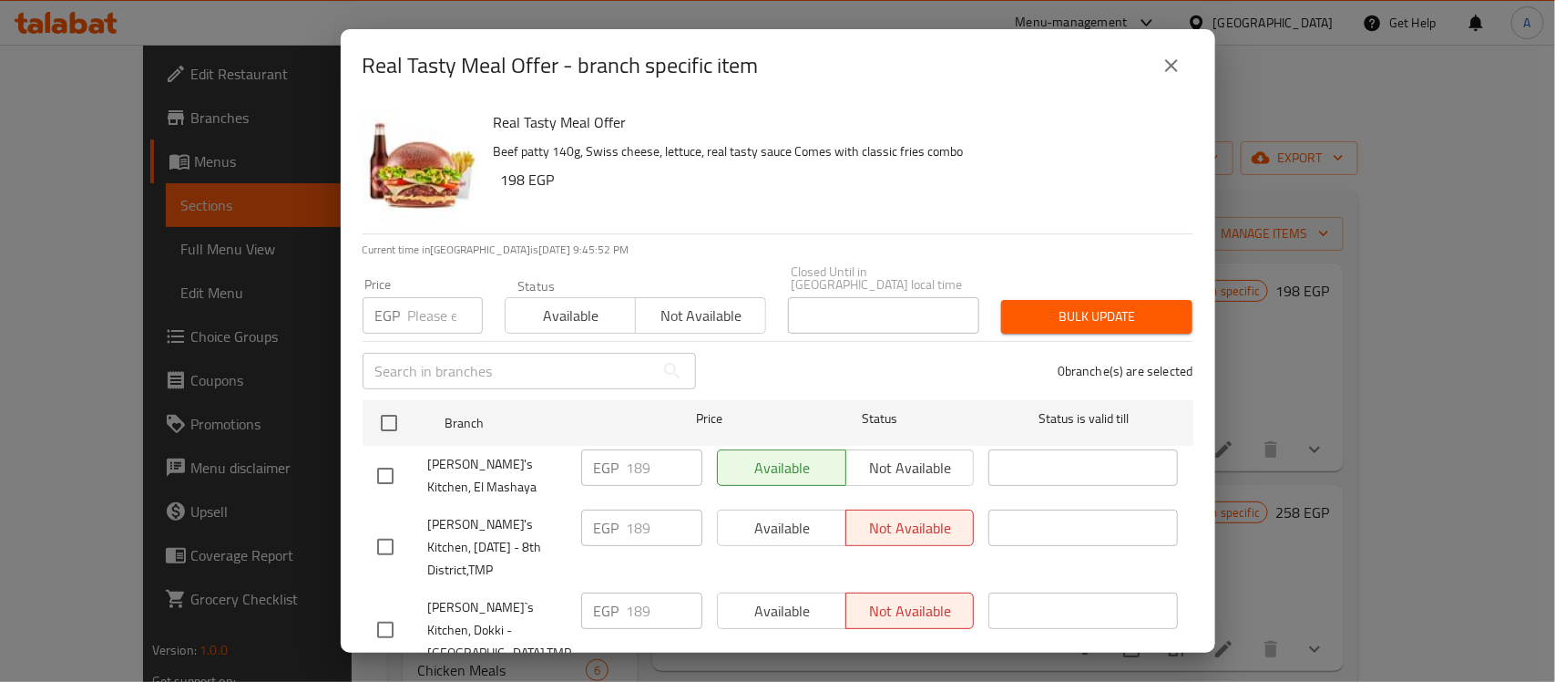
click at [1171, 66] on icon "close" at bounding box center [1171, 65] width 13 height 13
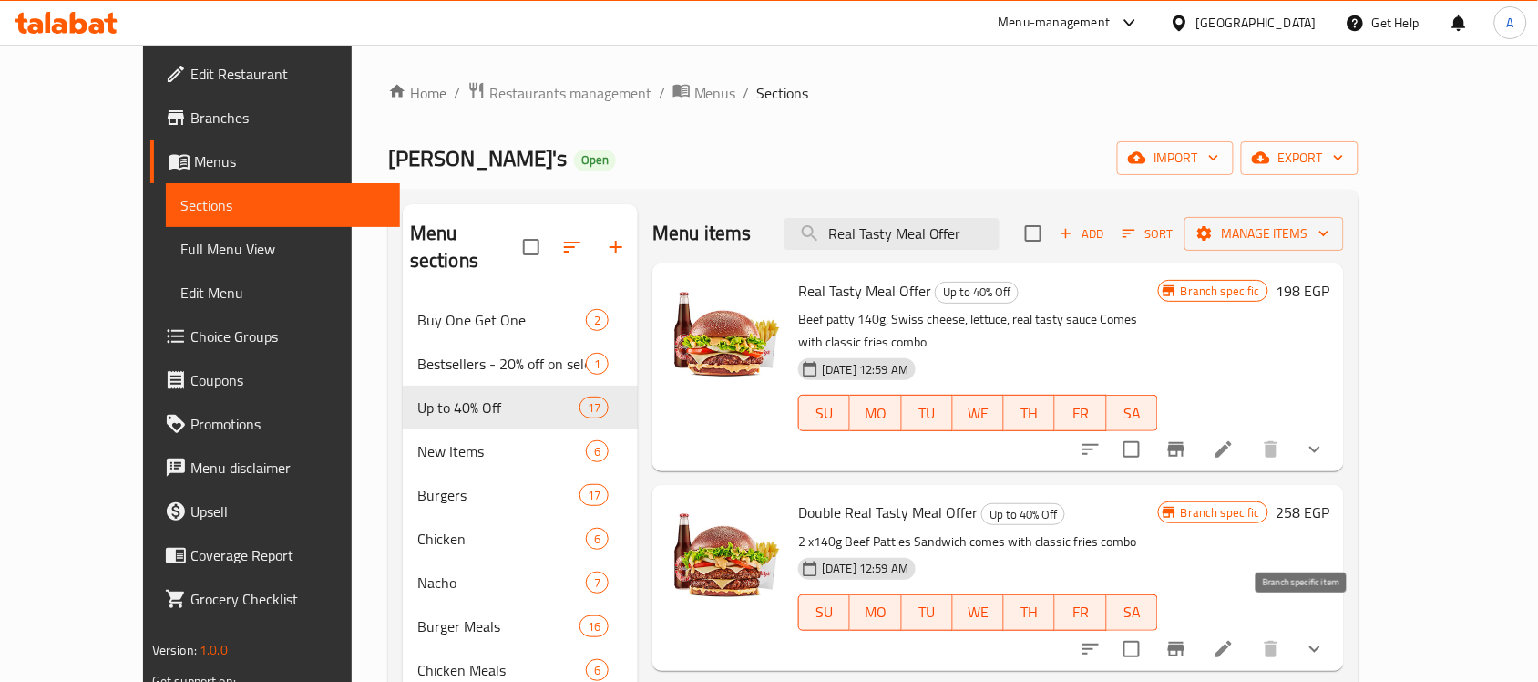
click at [1187, 638] on icon "Branch-specific-item" at bounding box center [1176, 649] width 22 height 22
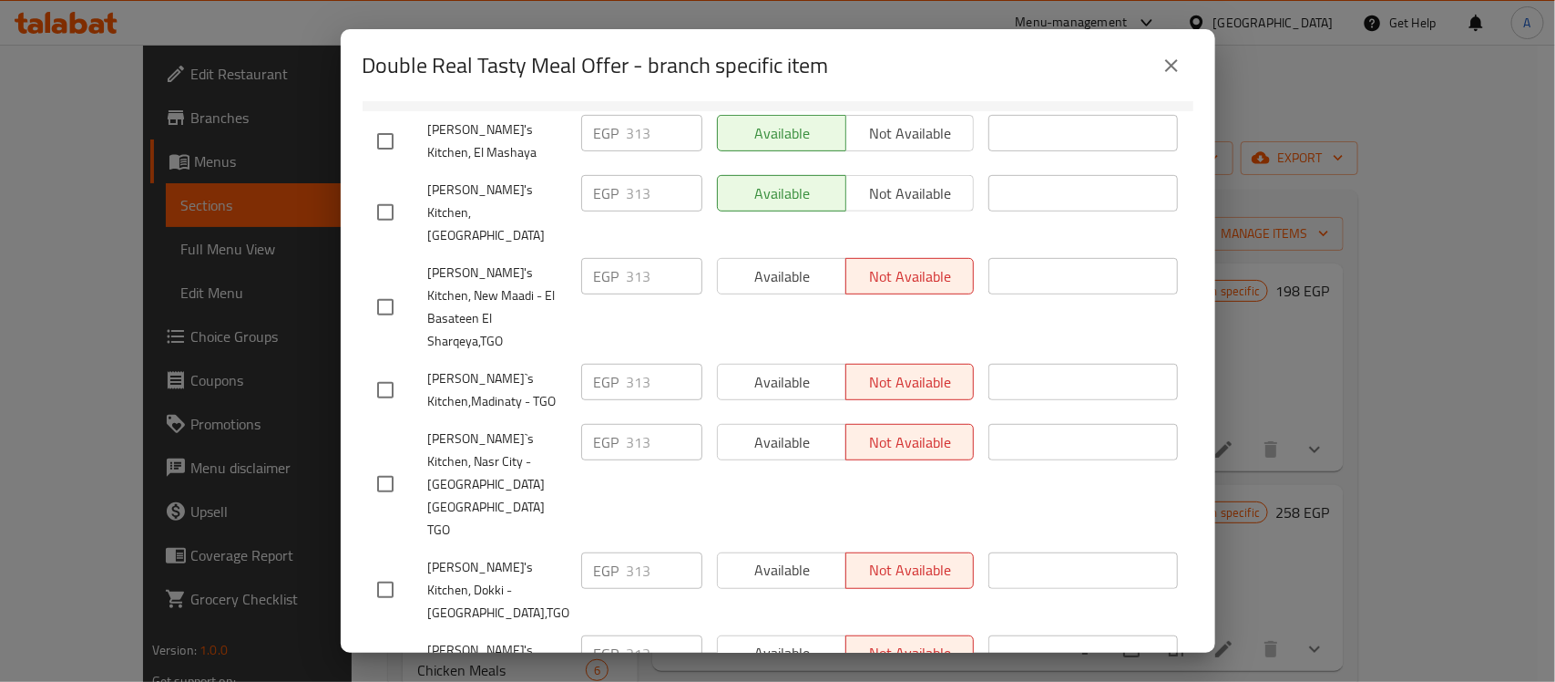
scroll to position [221, 0]
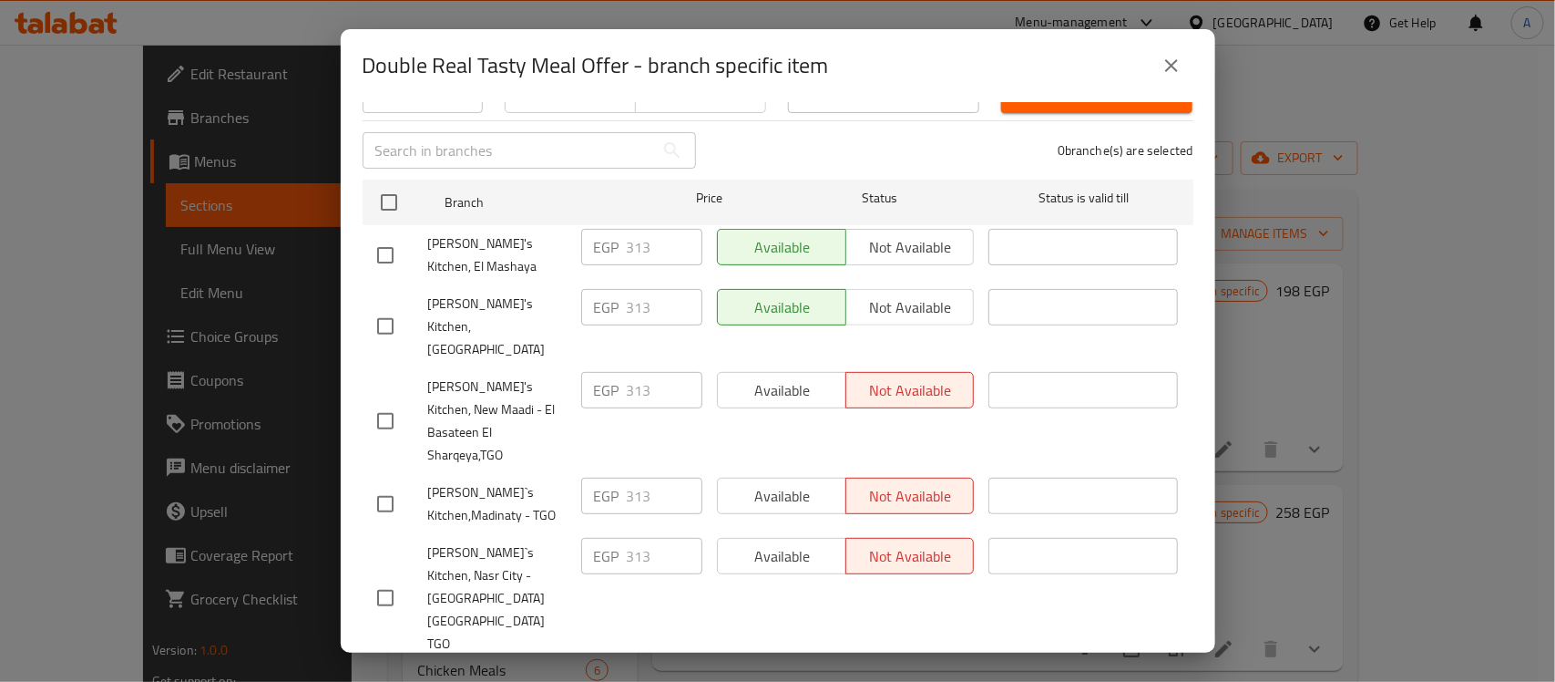
click at [1178, 70] on icon "close" at bounding box center [1172, 66] width 22 height 22
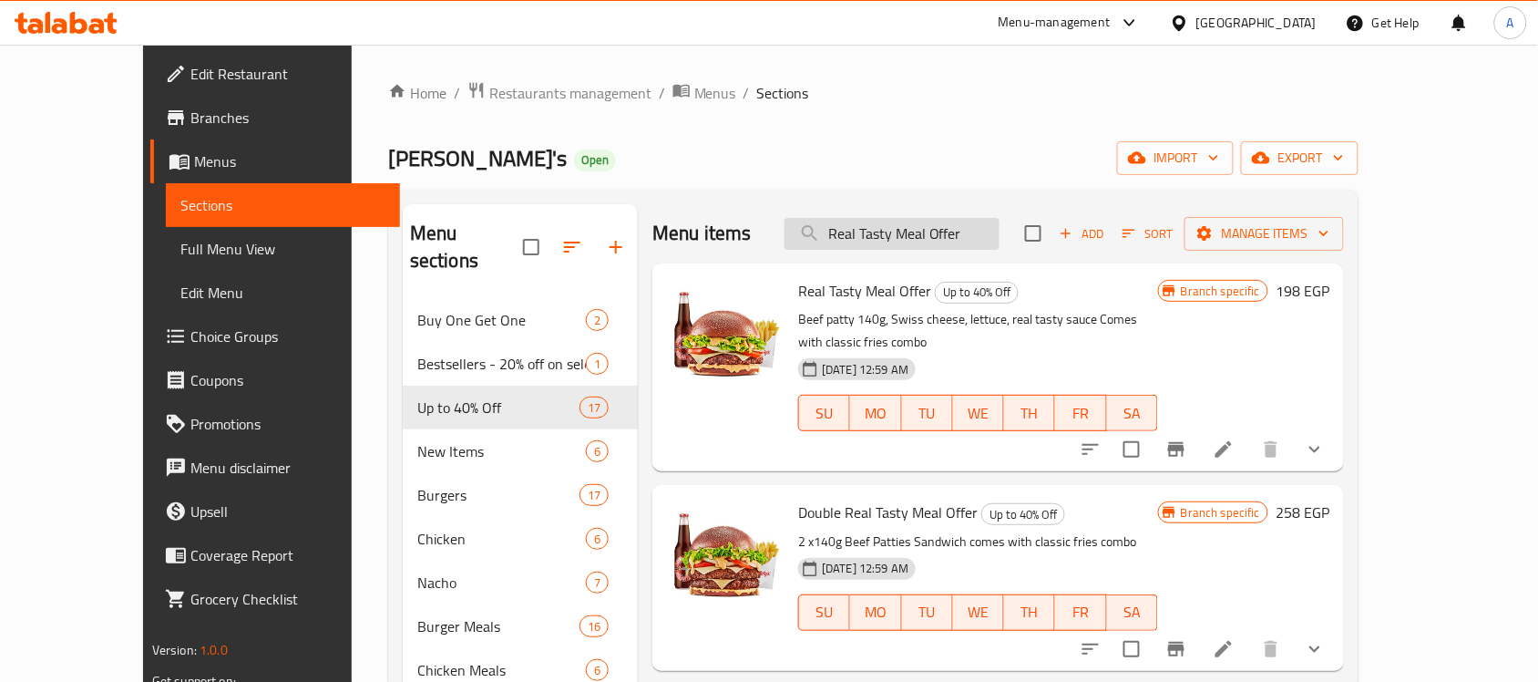
click at [957, 247] on input "Real Tasty Meal Offer" at bounding box center [892, 234] width 215 height 32
click at [953, 238] on input "Real Tasty Meal Offer" at bounding box center [892, 234] width 215 height 32
paste input "Puff & Fly"
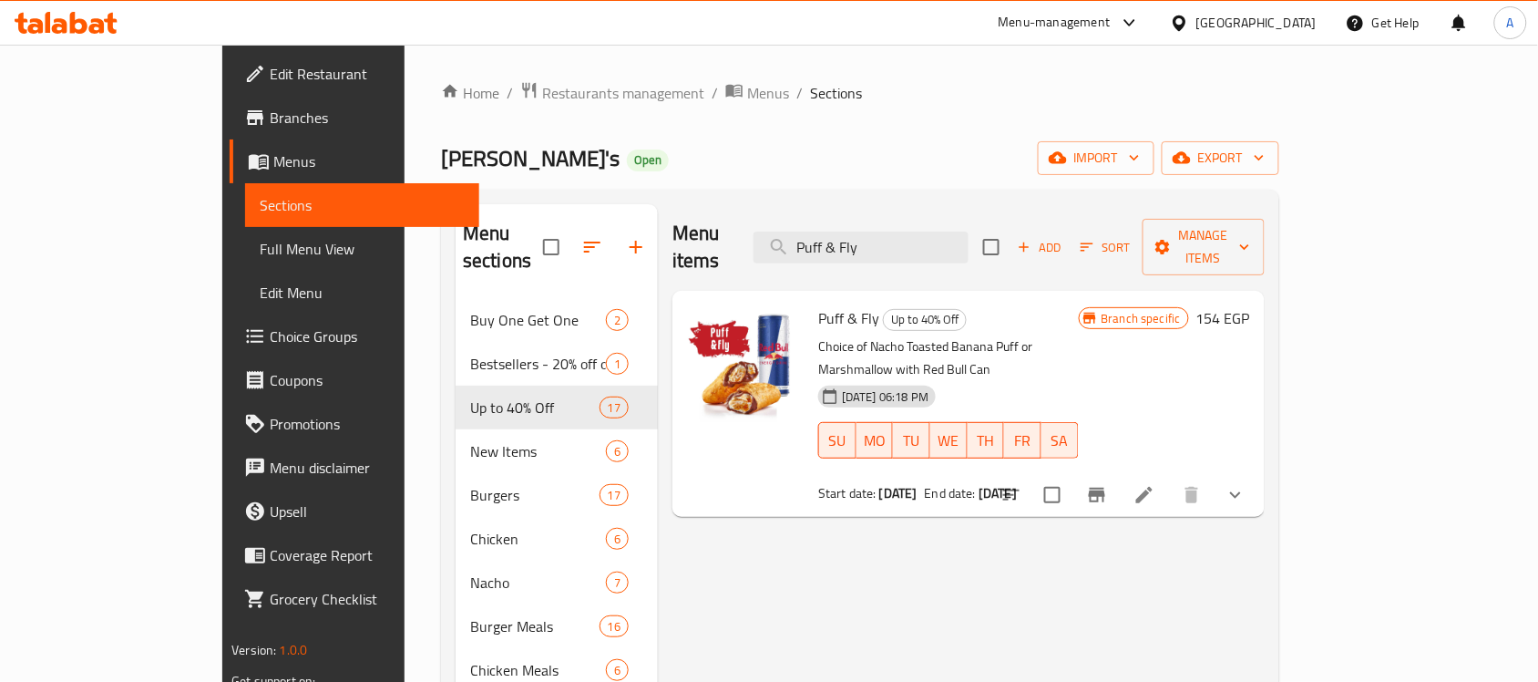
type input "Puff & Fly"
click at [1108, 484] on icon "Branch-specific-item" at bounding box center [1097, 495] width 22 height 22
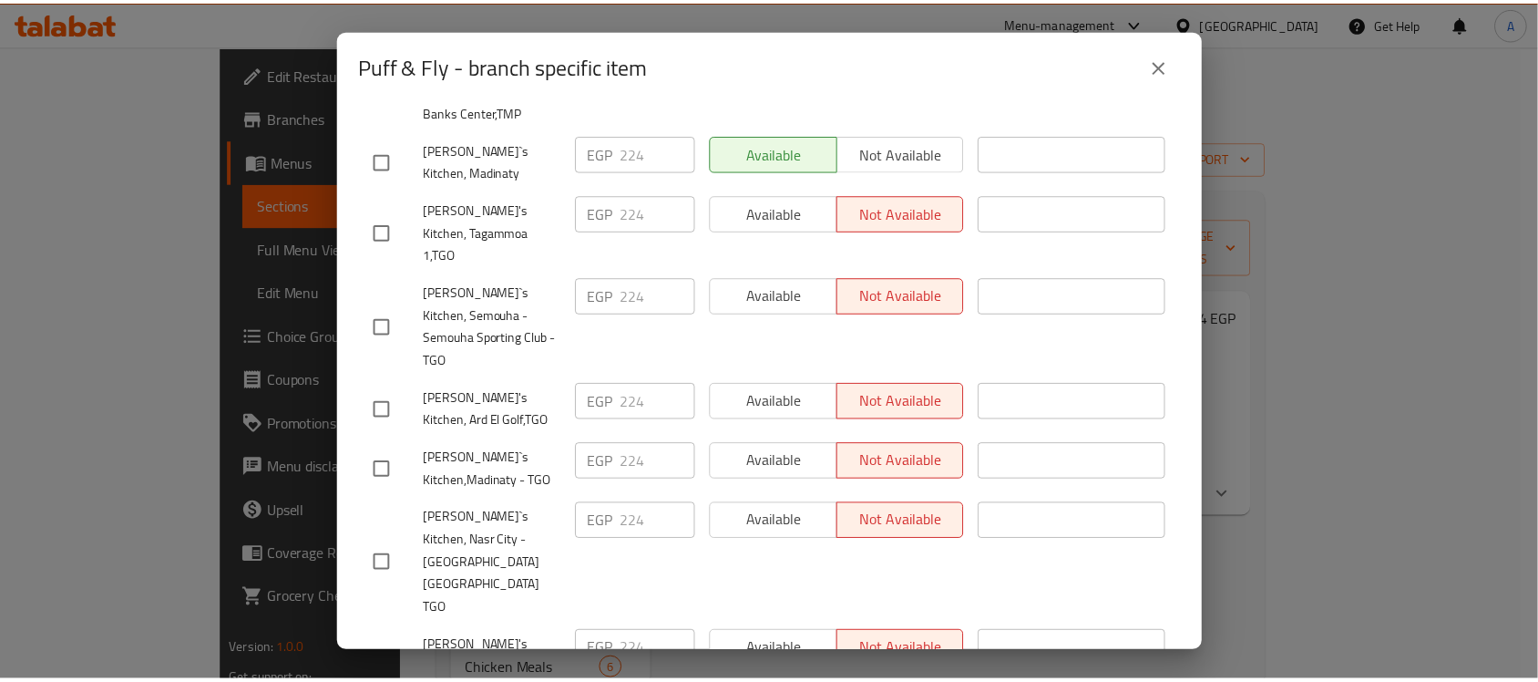
scroll to position [1587, 0]
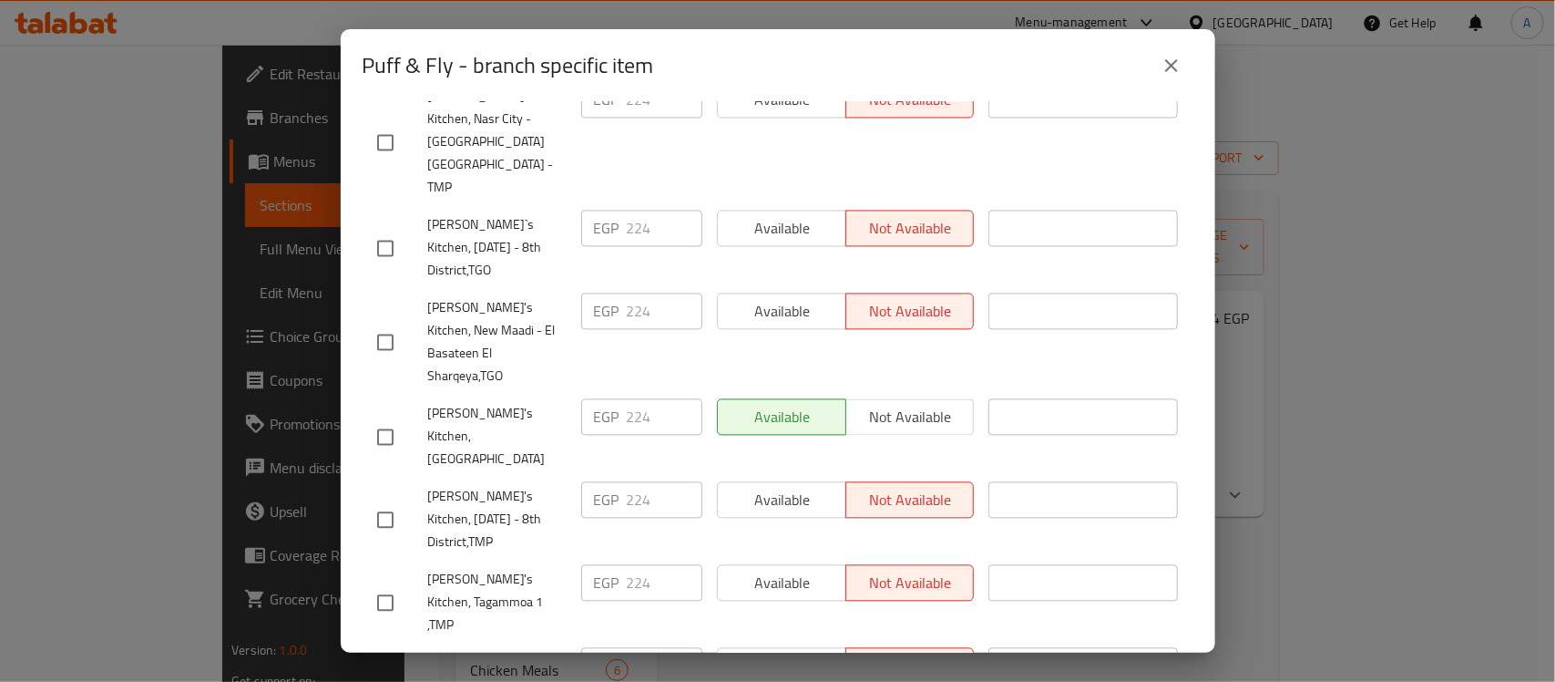
click at [1168, 68] on icon "close" at bounding box center [1171, 65] width 13 height 13
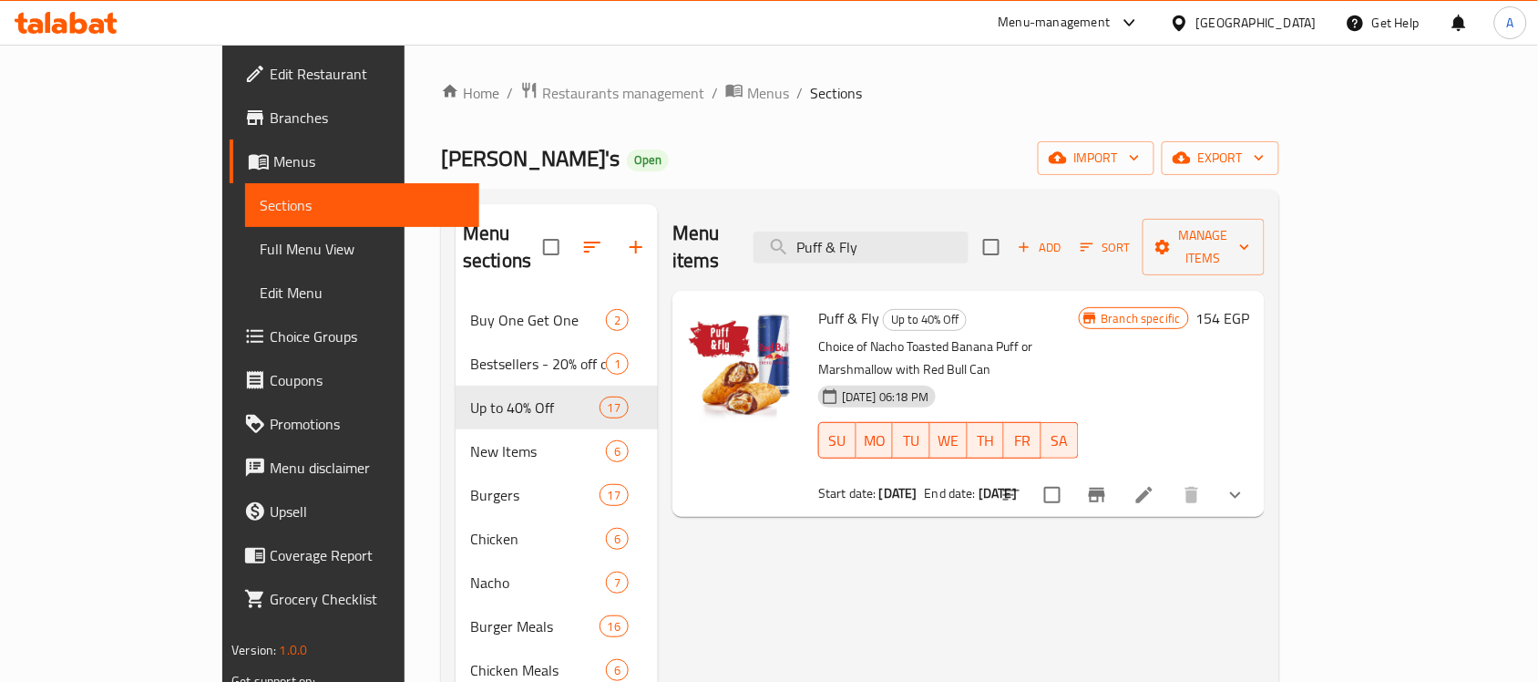
click at [1078, 335] on p "Choice of Nacho Toasted Banana Puff or Marshmallow with Red Bull Can" at bounding box center [948, 358] width 260 height 46
click at [260, 260] on span "Full Menu View" at bounding box center [362, 249] width 205 height 22
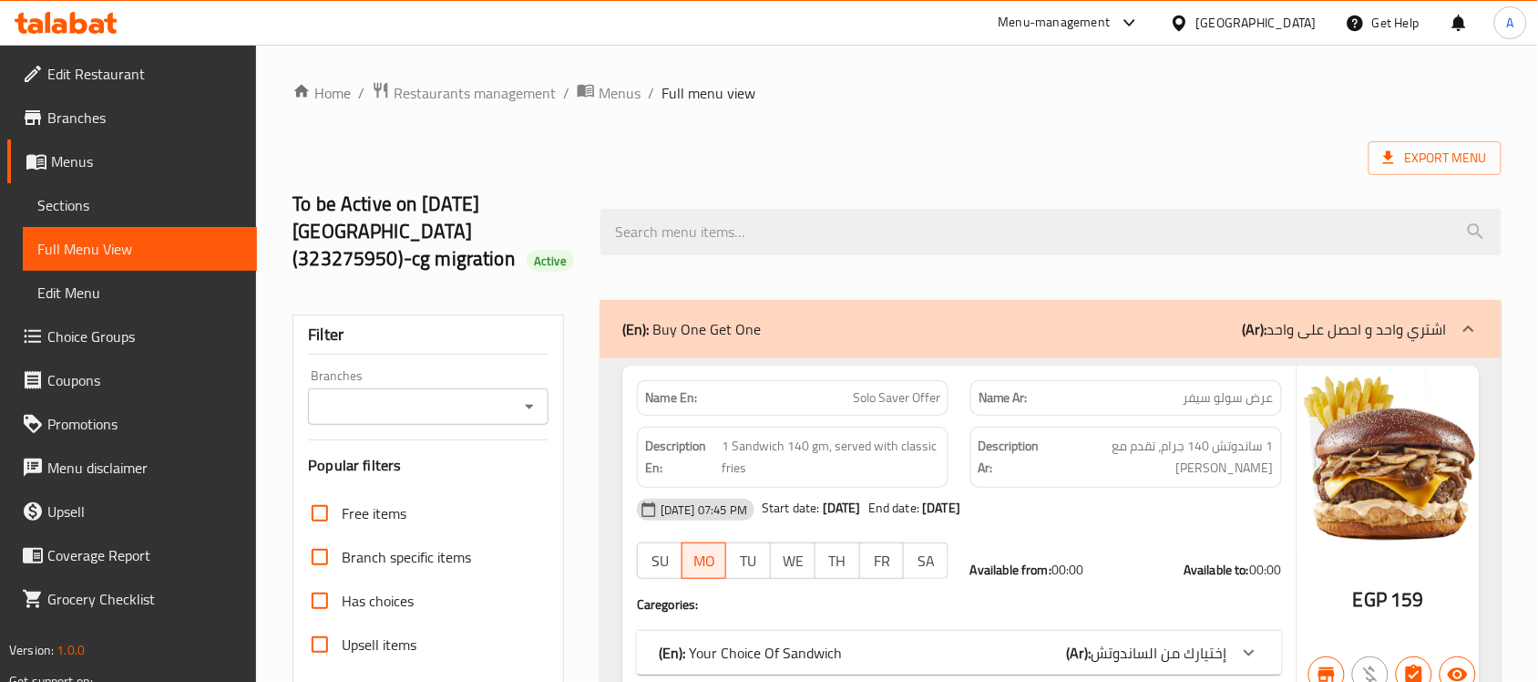
click at [529, 395] on icon "Open" at bounding box center [529, 406] width 22 height 22
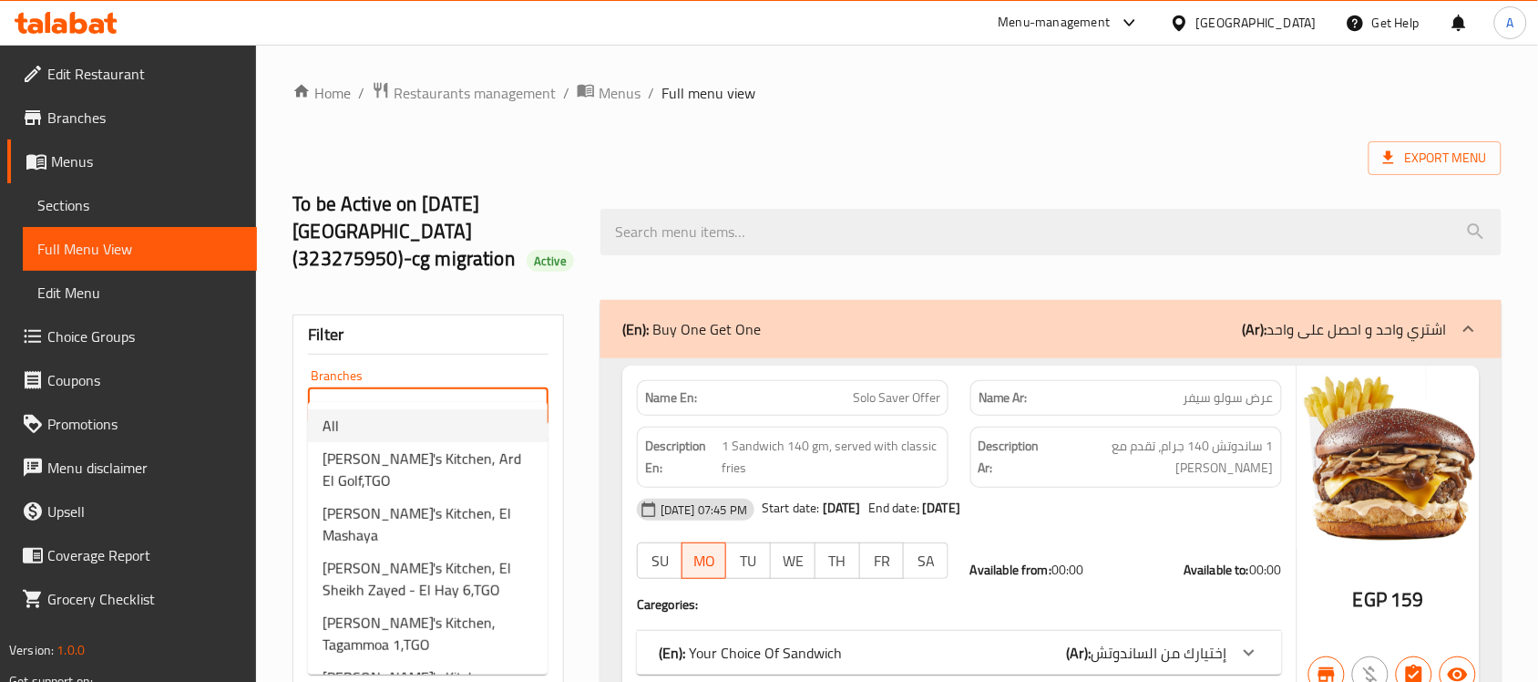
click at [462, 425] on li "All" at bounding box center [428, 425] width 240 height 33
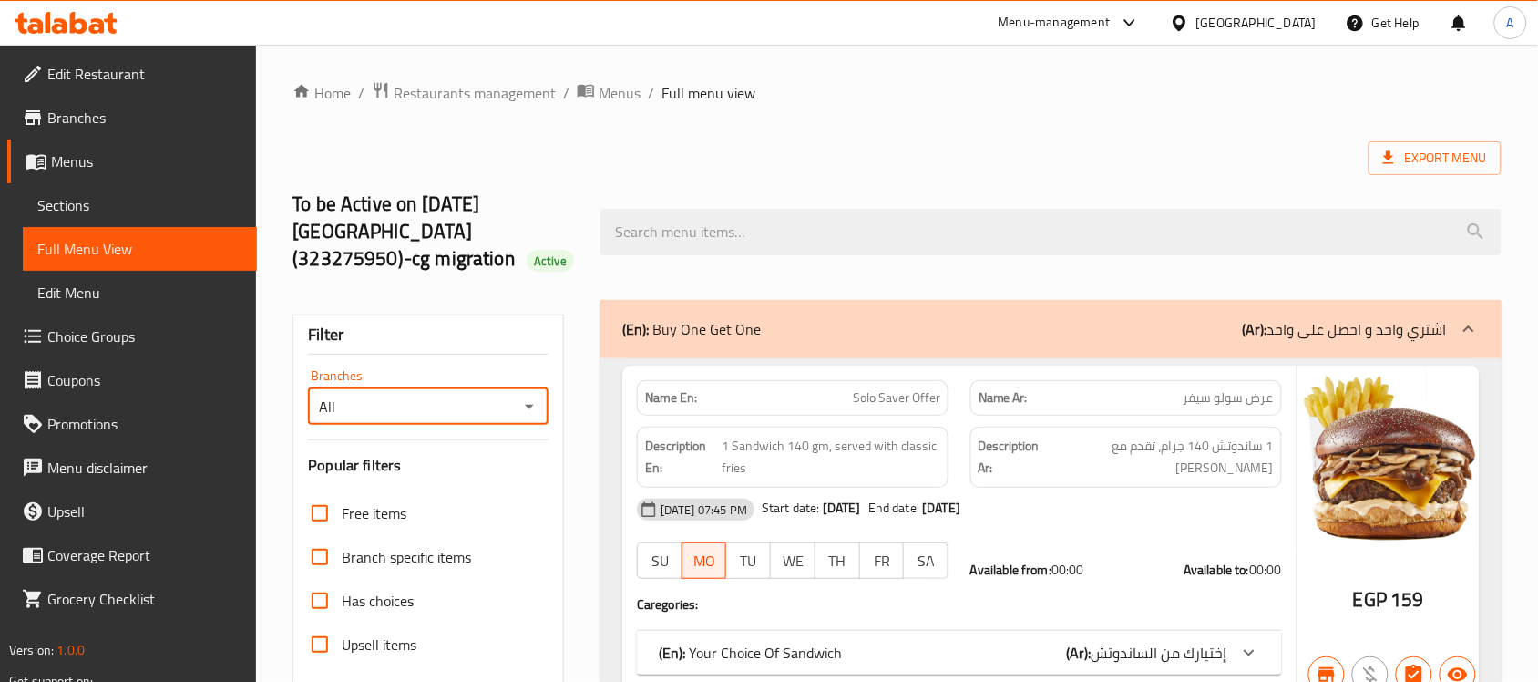
type input "All"
click at [1168, 174] on div "To be Active on [DATE] CN (323275950)-cg migration Active" at bounding box center [897, 232] width 1231 height 136
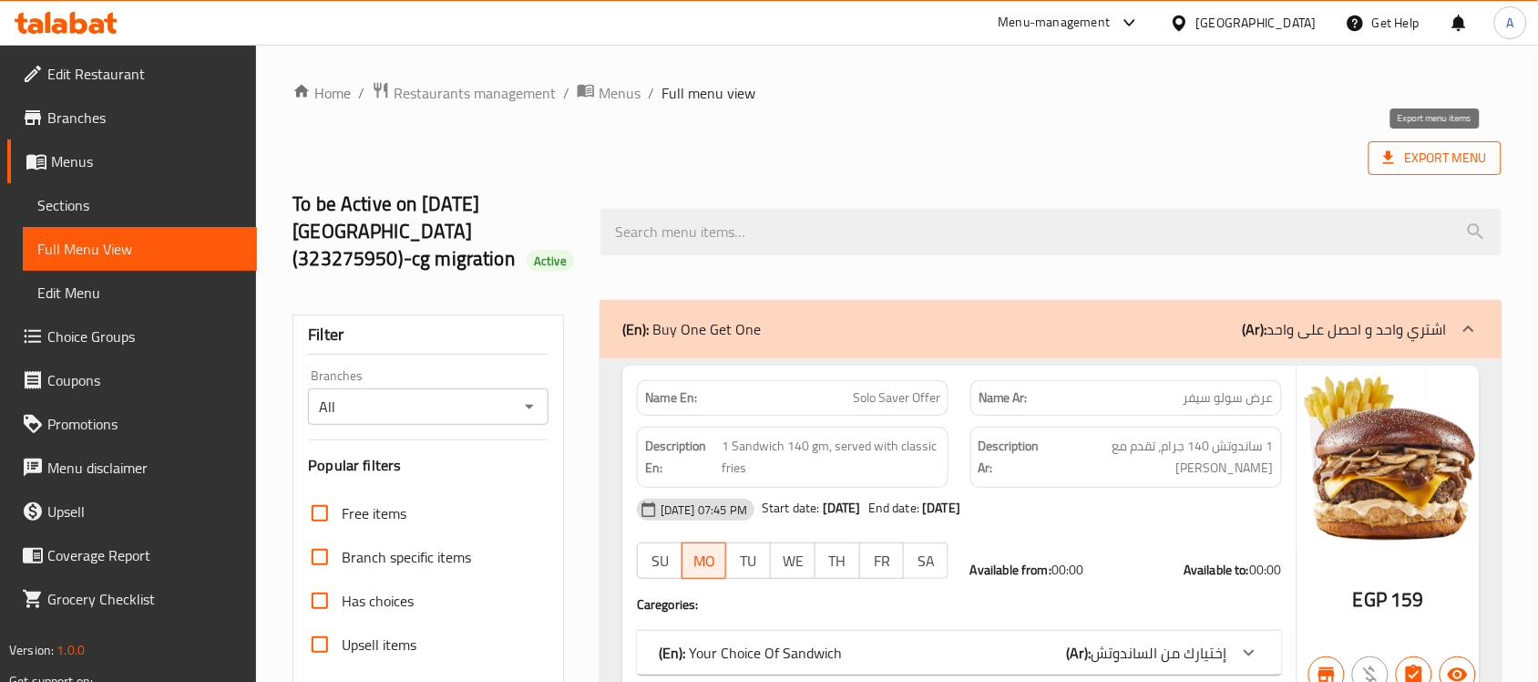
click at [1394, 167] on icon at bounding box center [1389, 158] width 18 height 18
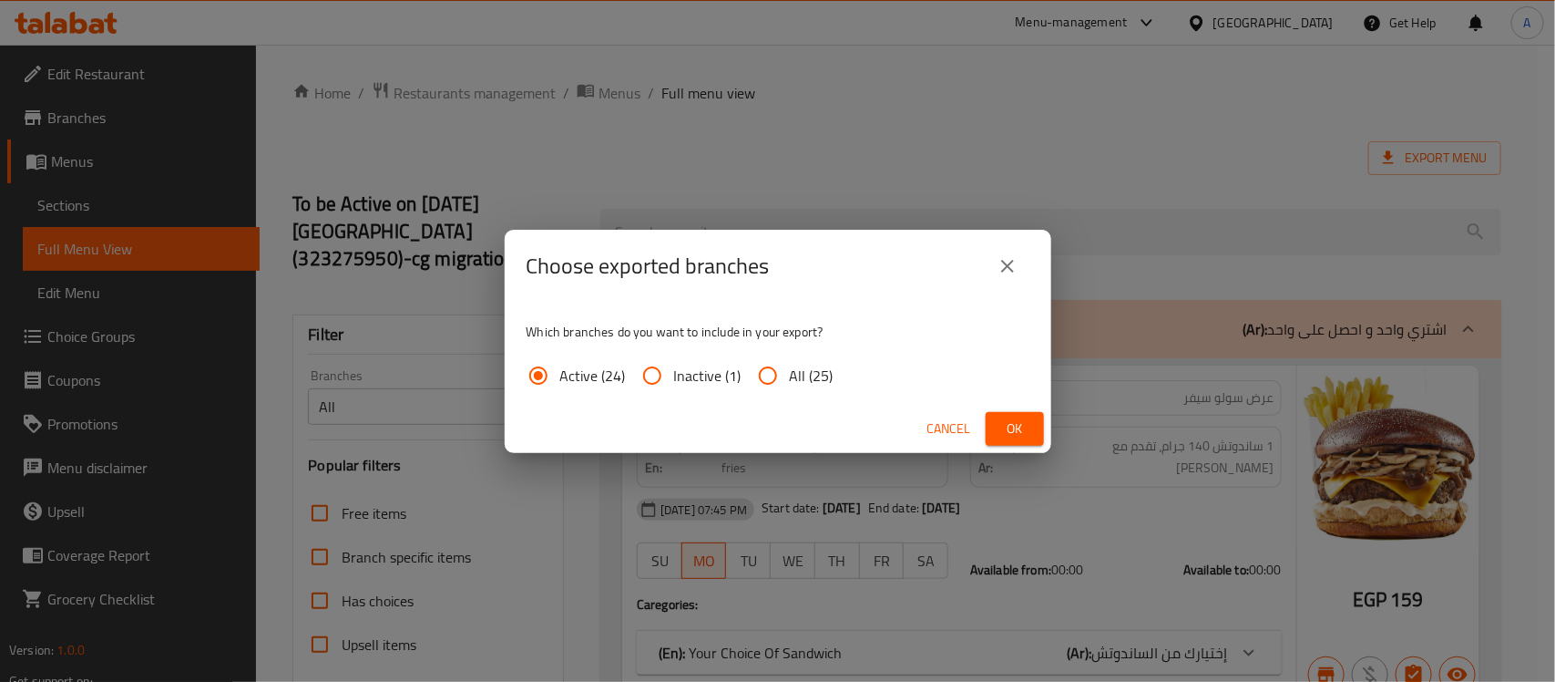
click at [1028, 435] on span "Ok" at bounding box center [1014, 428] width 29 height 23
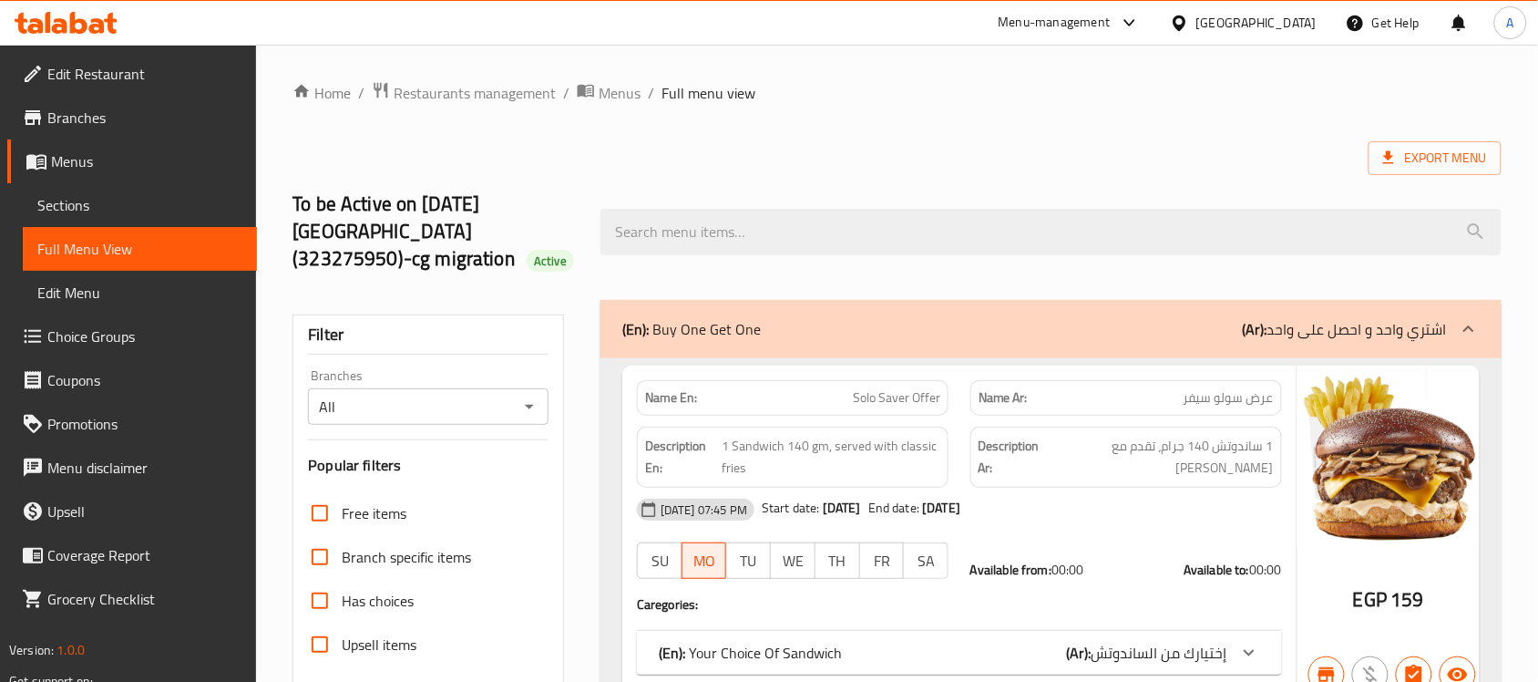
drag, startPoint x: 469, startPoint y: 153, endPoint x: 556, endPoint y: 147, distance: 86.8
click at [469, 152] on div "Export Menu" at bounding box center [896, 158] width 1209 height 34
click at [114, 128] on link "Branches" at bounding box center [132, 118] width 250 height 44
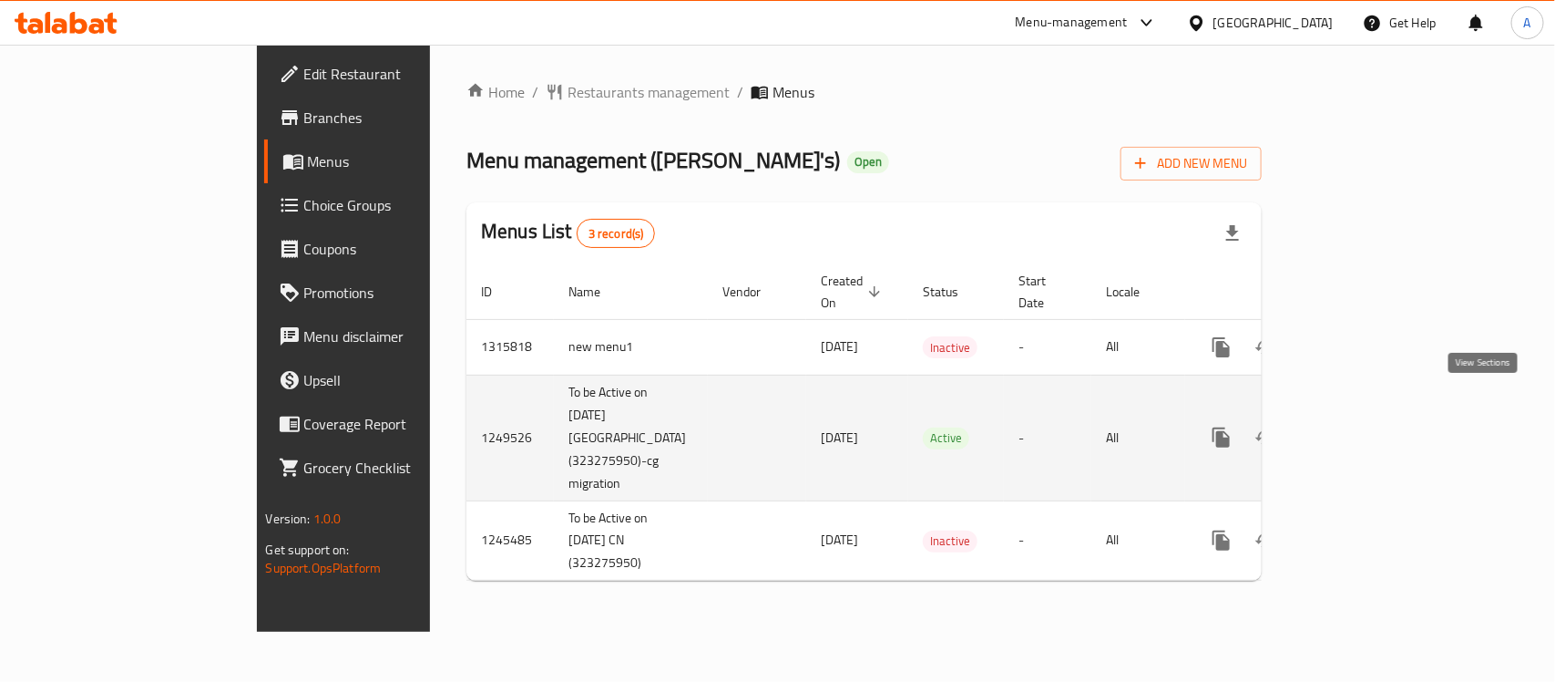
click at [1364, 426] on icon "enhanced table" at bounding box center [1353, 437] width 22 height 22
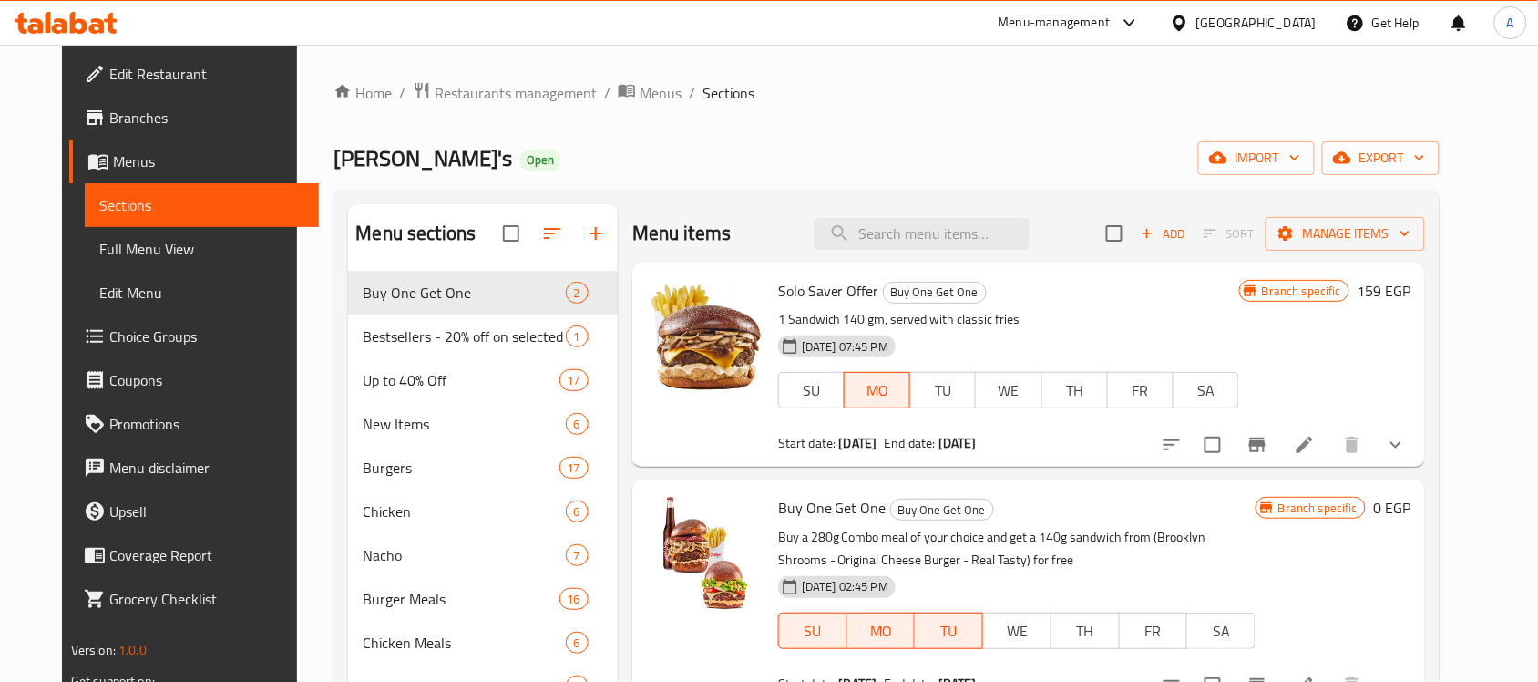
click at [1003, 294] on h6 "Solo Saver Offer Buy One Get One" at bounding box center [1008, 291] width 461 height 26
click at [990, 240] on input "search" at bounding box center [922, 234] width 215 height 32
paste input "Max 200g"
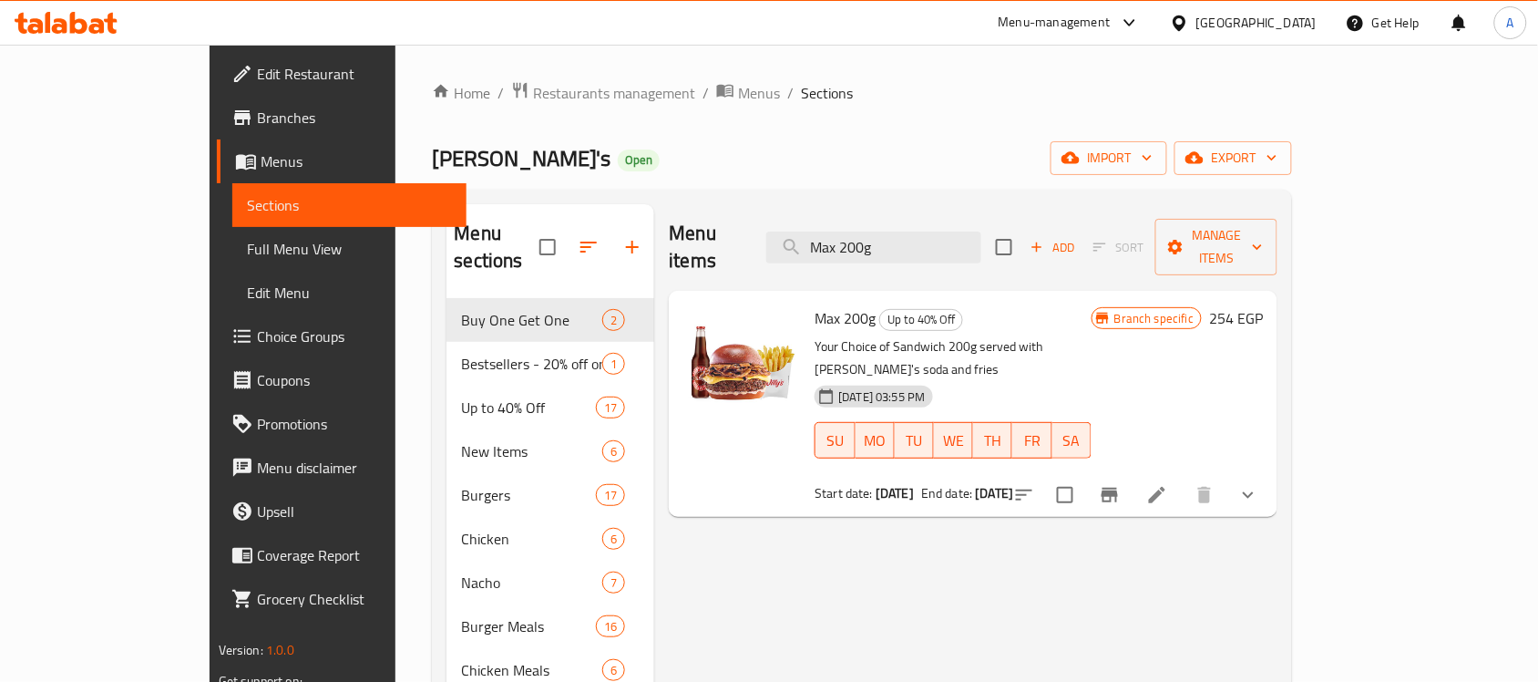
type input "Max 200g"
click at [1118, 487] on icon "Branch-specific-item" at bounding box center [1110, 494] width 16 height 15
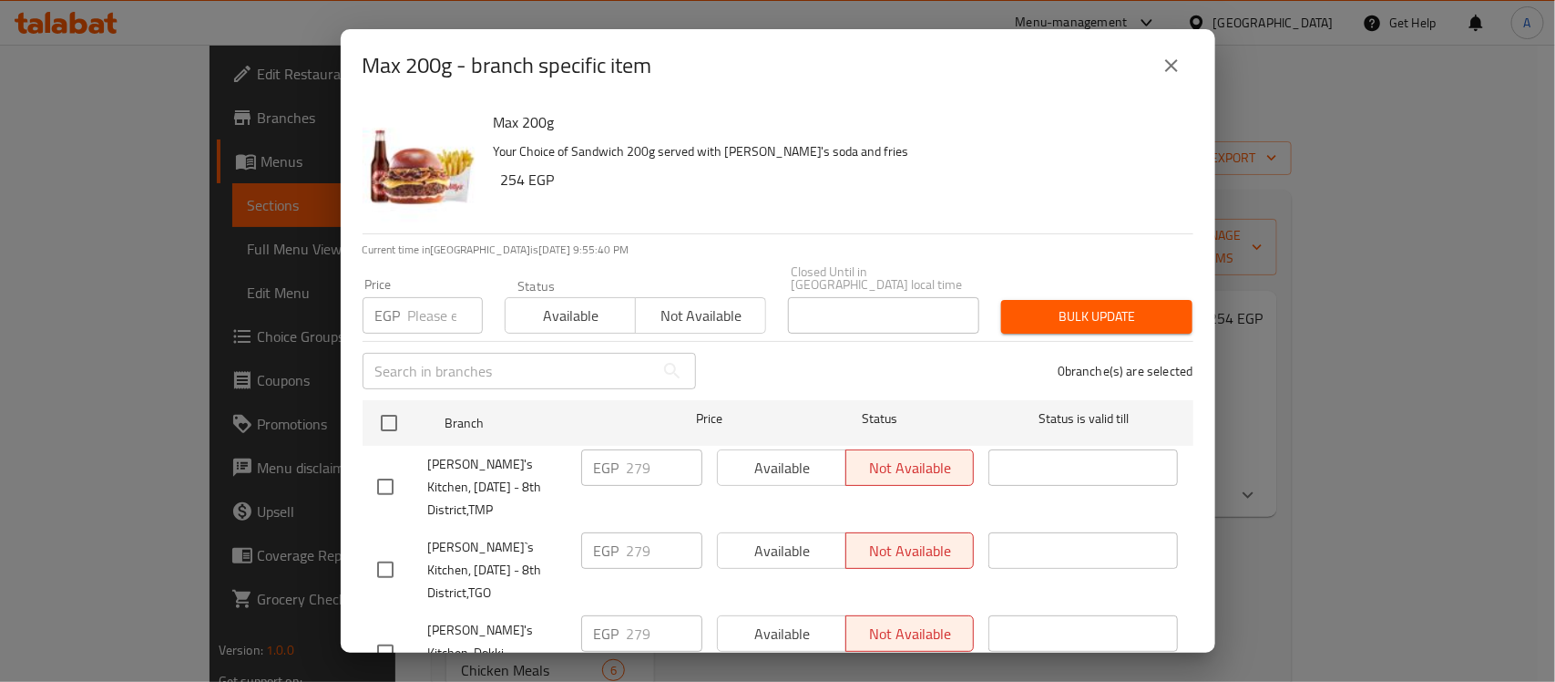
click at [790, 362] on div "0 branche(s) are selected" at bounding box center [956, 371] width 498 height 66
click at [1162, 69] on icon "close" at bounding box center [1172, 66] width 22 height 22
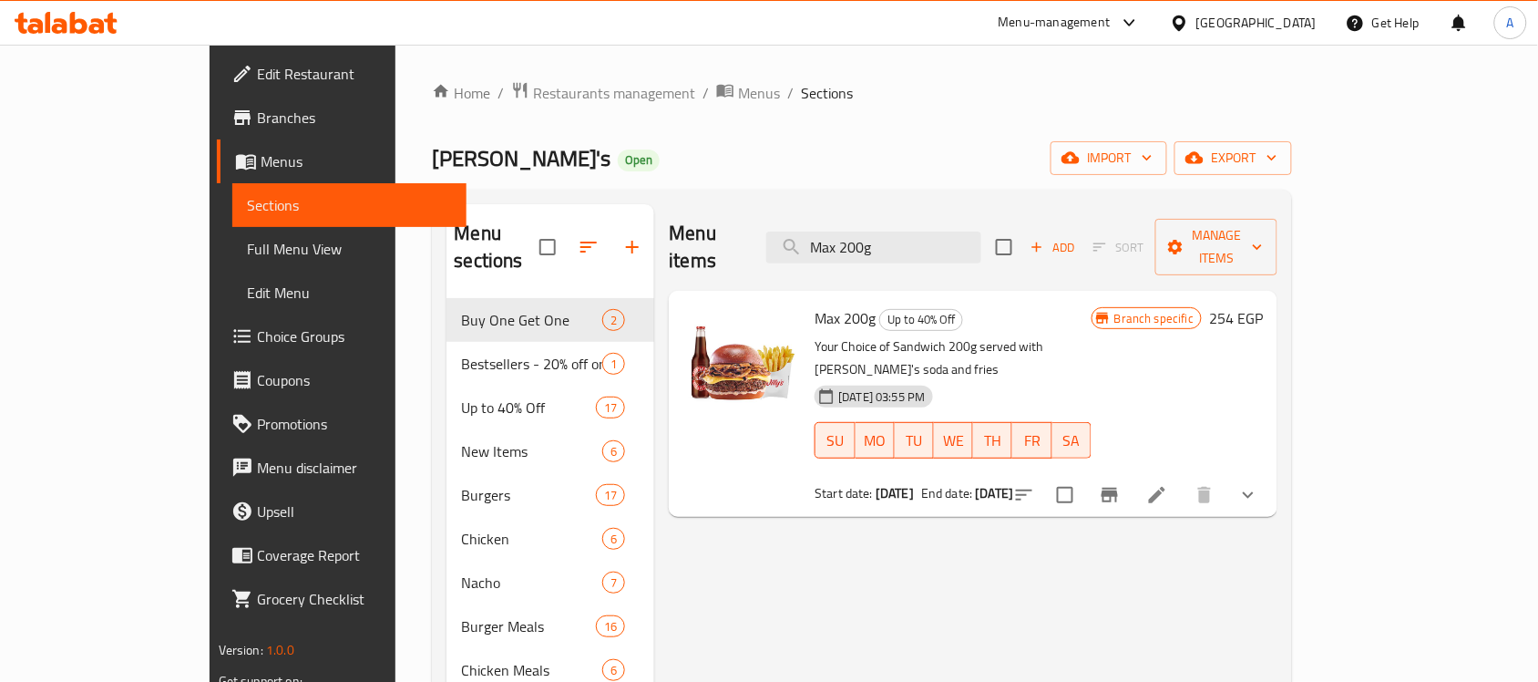
click at [1092, 335] on p "Your Choice of Sandwich 200g served with [PERSON_NAME]'s soda and fries" at bounding box center [953, 358] width 277 height 46
